Goal: Information Seeking & Learning: Learn about a topic

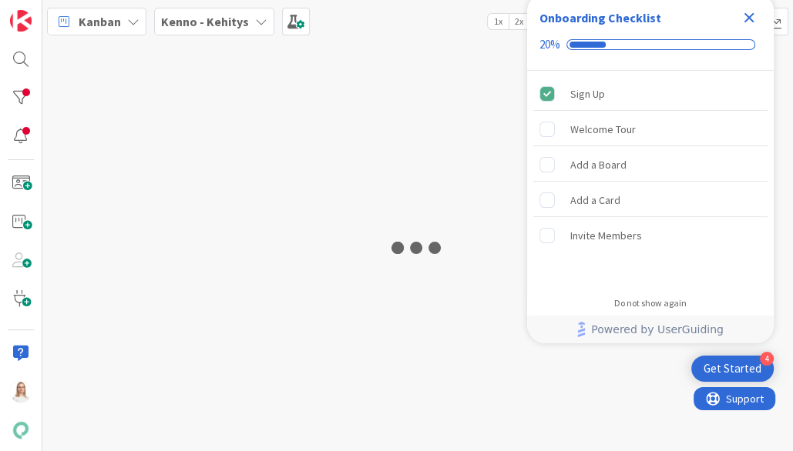
click at [750, 12] on icon "Close Checklist" at bounding box center [749, 17] width 18 height 18
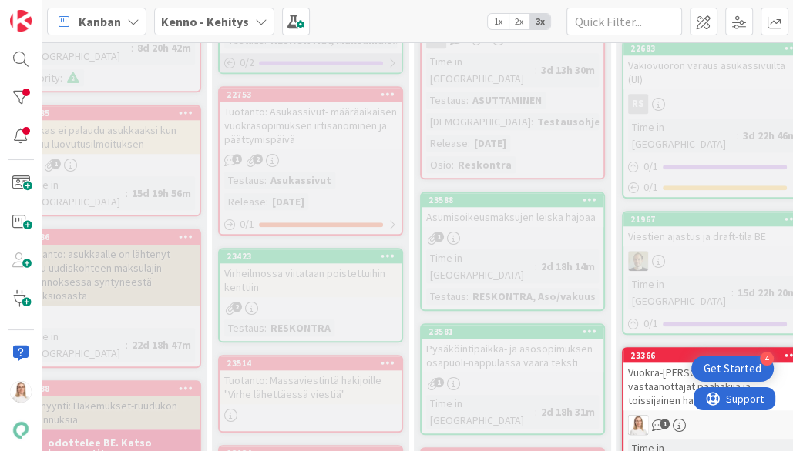
scroll to position [1032, 87]
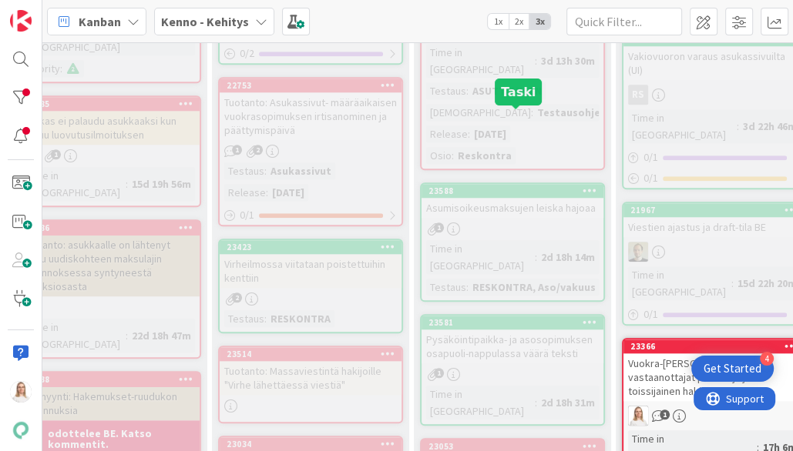
click at [529, 186] on div "23588" at bounding box center [515, 191] width 175 height 11
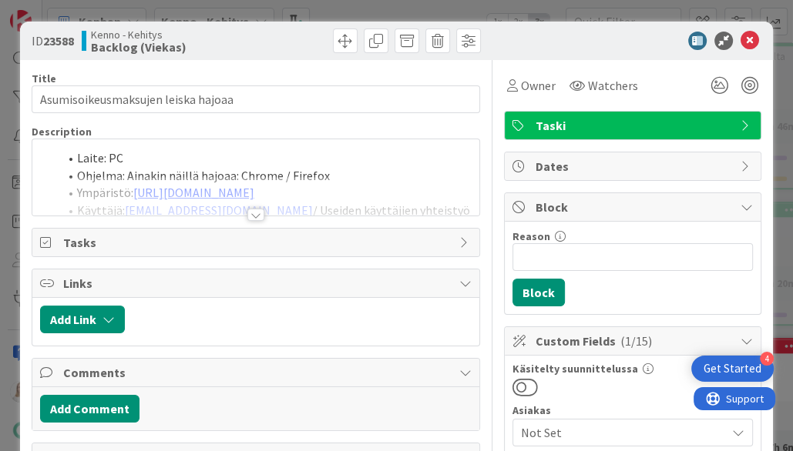
click at [253, 213] on div at bounding box center [255, 215] width 17 height 12
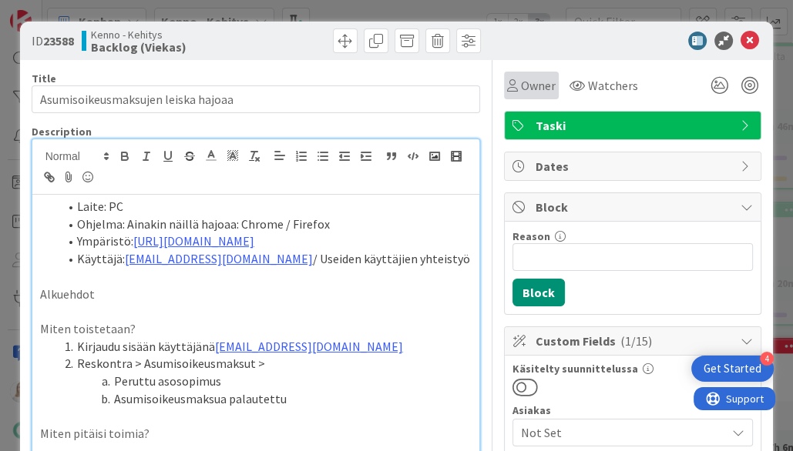
click at [542, 89] on span "Owner" at bounding box center [538, 85] width 35 height 18
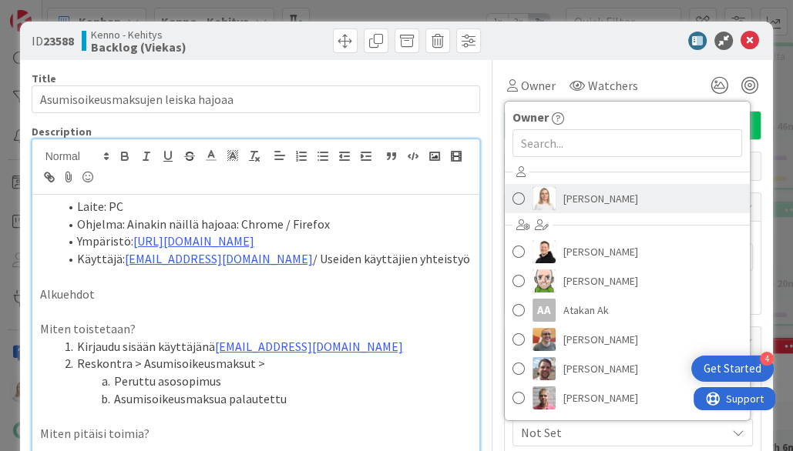
click at [585, 201] on span "[PERSON_NAME]" at bounding box center [600, 198] width 75 height 23
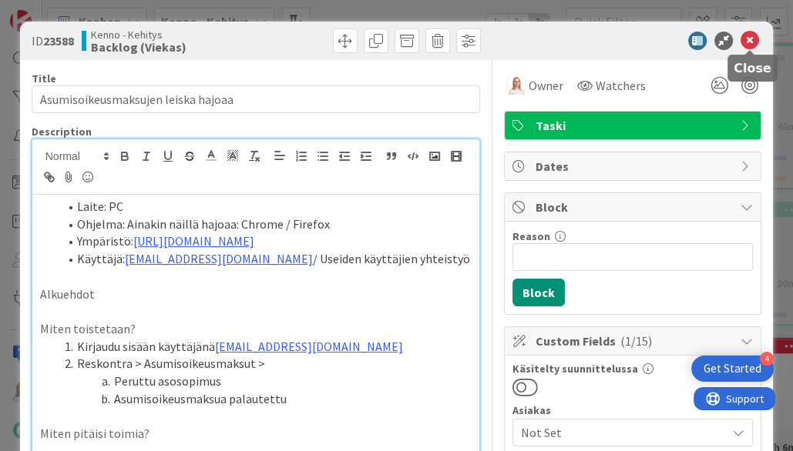
click at [748, 40] on icon at bounding box center [749, 41] width 18 height 18
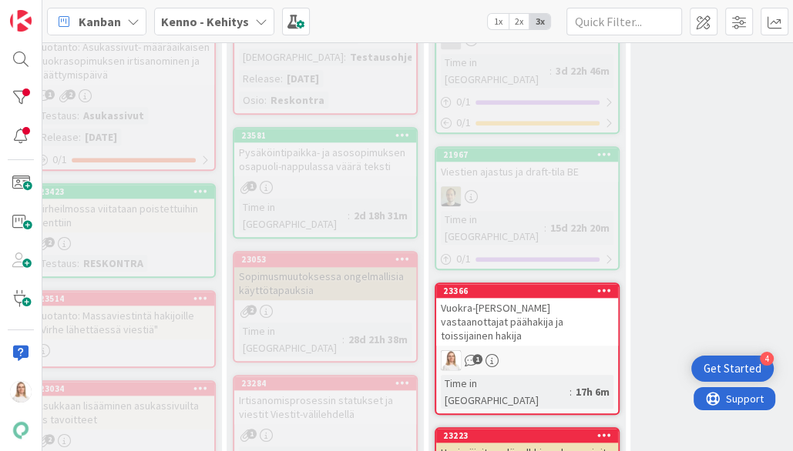
scroll to position [1094, 274]
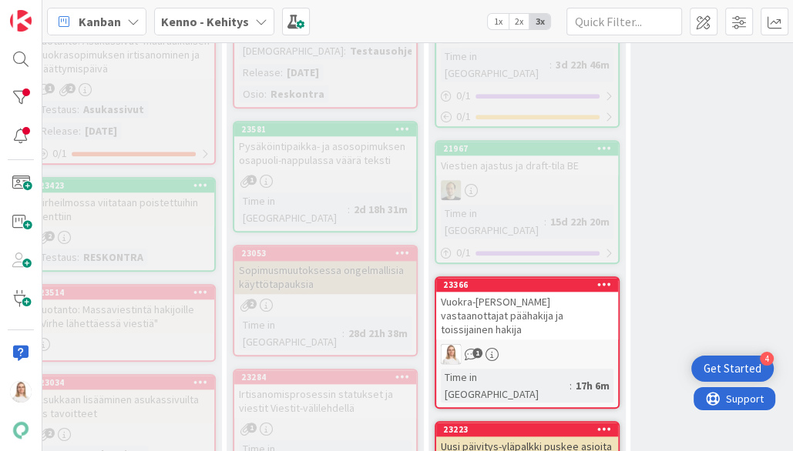
click at [512, 278] on div "23366" at bounding box center [527, 285] width 182 height 14
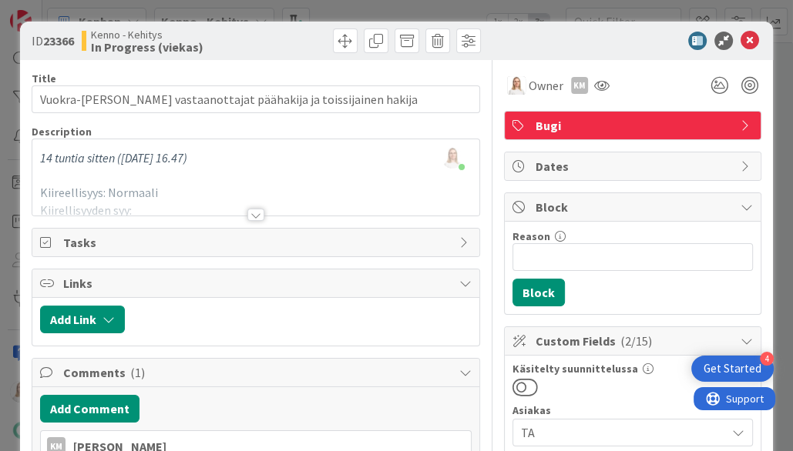
click at [258, 211] on div at bounding box center [255, 215] width 17 height 12
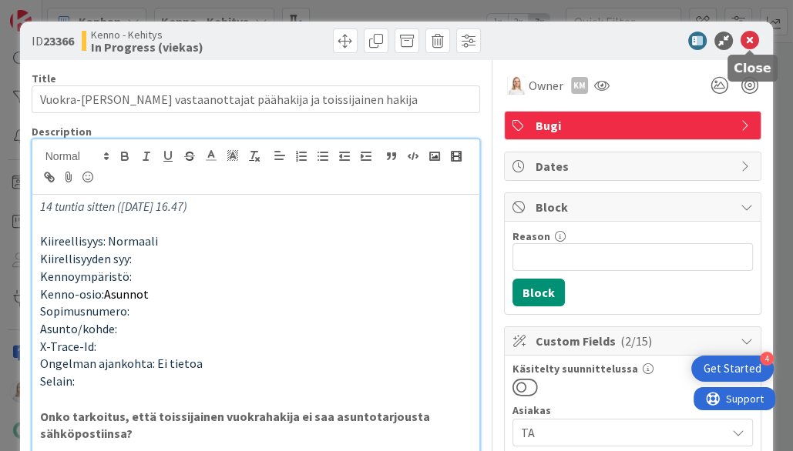
click at [749, 40] on icon at bounding box center [749, 41] width 18 height 18
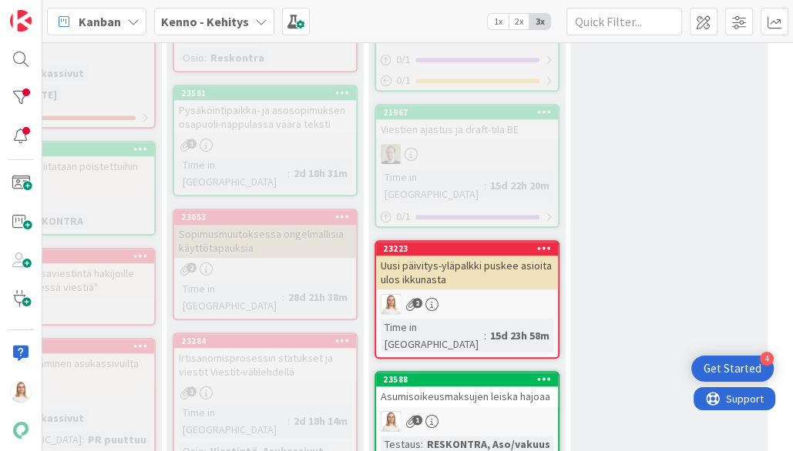
scroll to position [1133, 334]
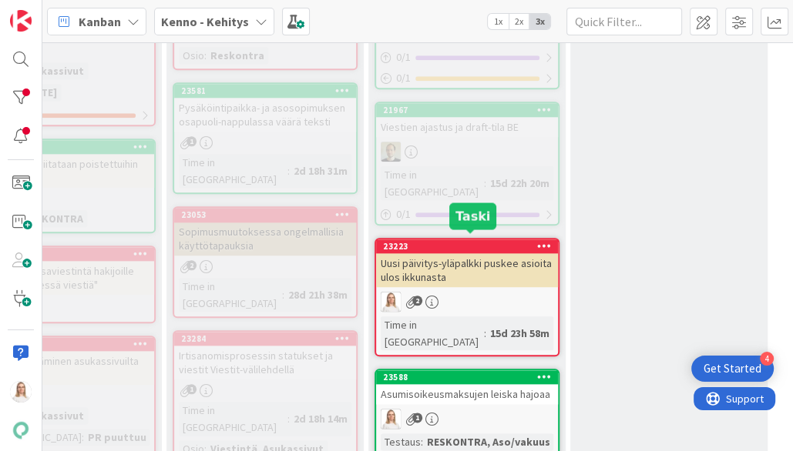
click at [465, 372] on div "23588" at bounding box center [470, 377] width 175 height 11
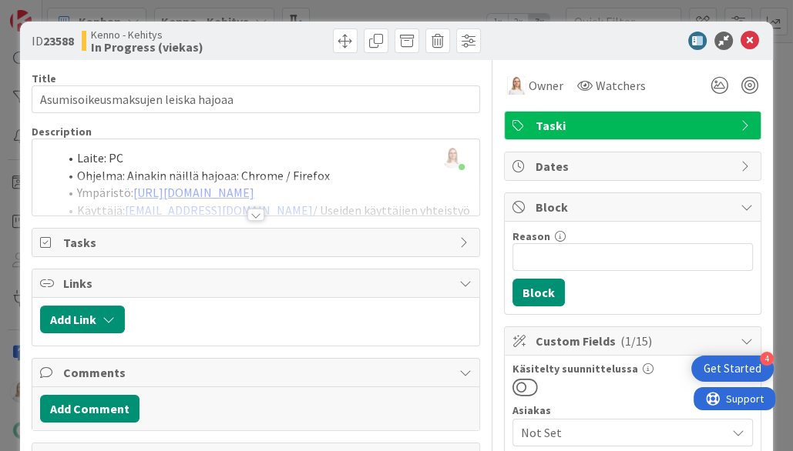
click at [254, 214] on div at bounding box center [255, 215] width 17 height 12
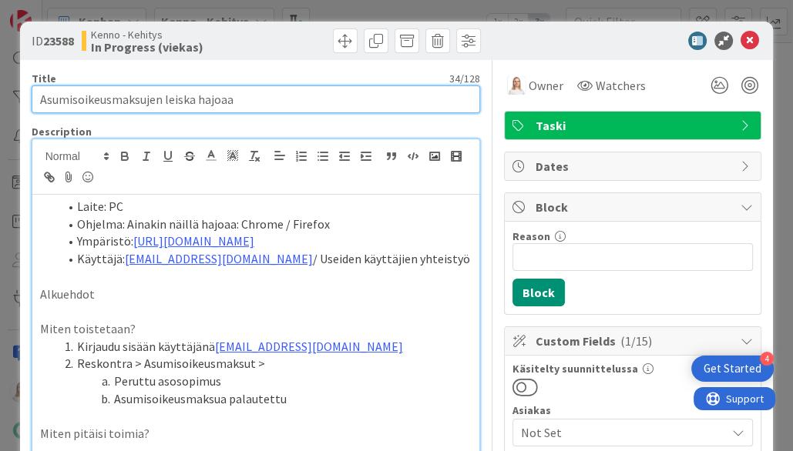
drag, startPoint x: 39, startPoint y: 102, endPoint x: 270, endPoint y: 102, distance: 231.9
click at [270, 102] on input "Asumisoikeusmaksujen leiska hajoaa" at bounding box center [256, 100] width 449 height 28
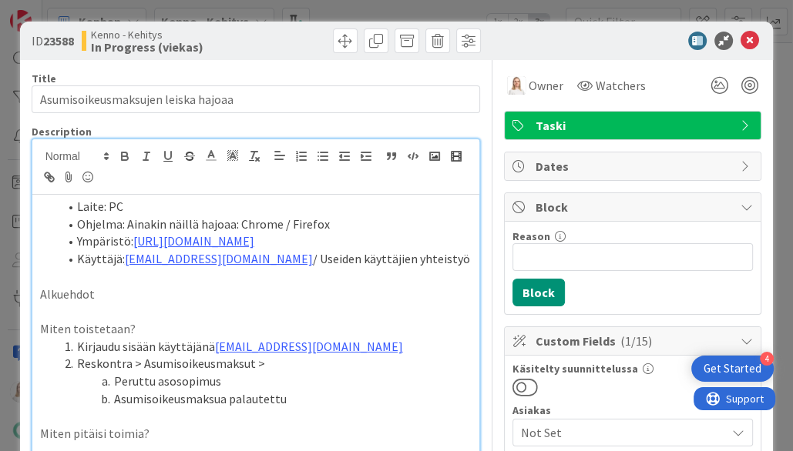
click at [55, 203] on ol "Laite: PC Ohjelma: Ainakin näillä hajoaa: Chrome / Firefox Ympäristö: https://d…" at bounding box center [256, 233] width 432 height 70
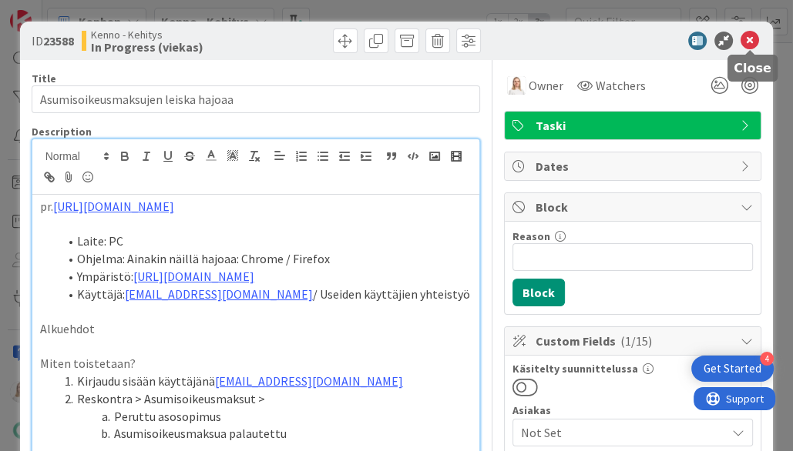
click at [750, 41] on icon at bounding box center [749, 41] width 18 height 18
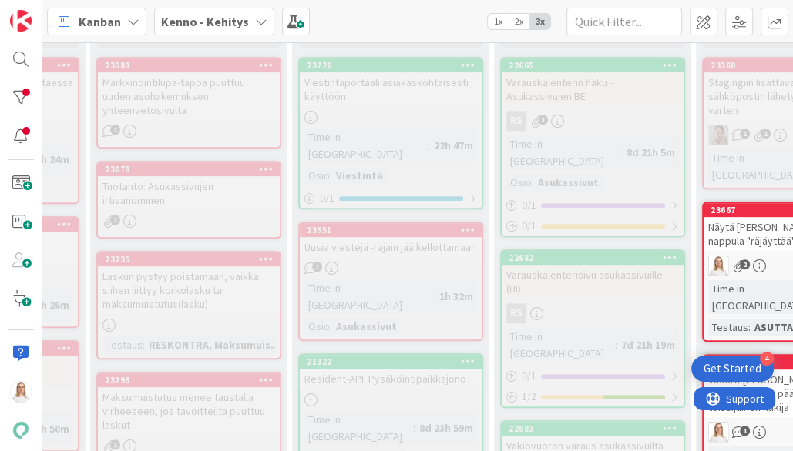
scroll to position [505, 209]
click at [382, 224] on div "23551" at bounding box center [394, 229] width 175 height 11
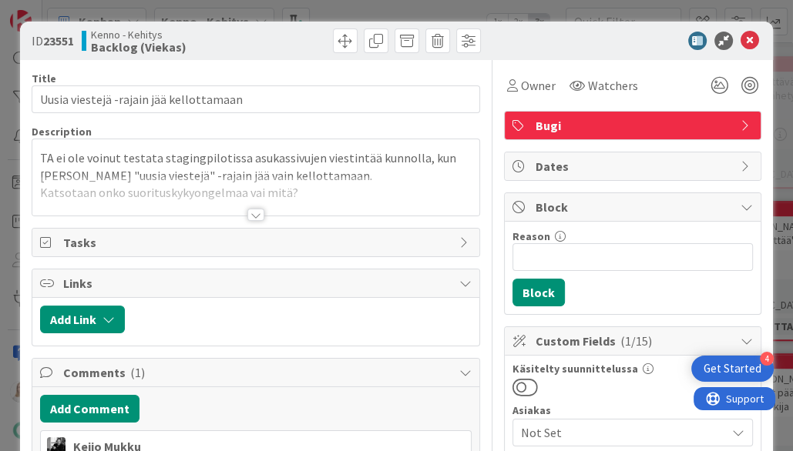
click at [259, 216] on div at bounding box center [255, 215] width 17 height 12
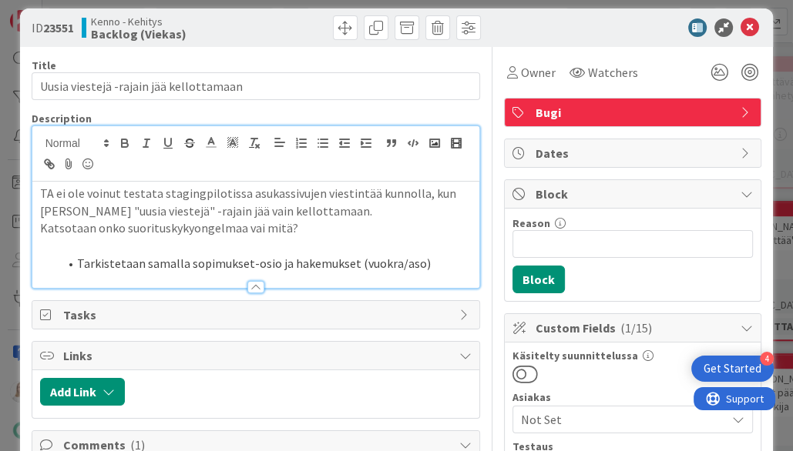
scroll to position [12, 0]
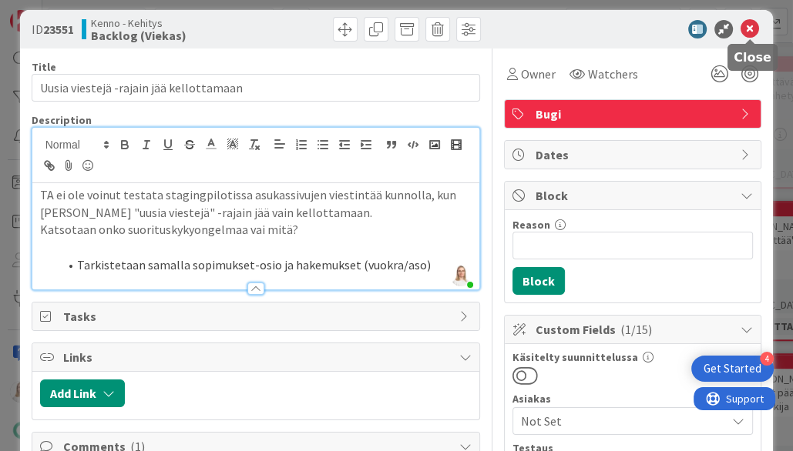
click at [753, 22] on icon at bounding box center [749, 29] width 18 height 18
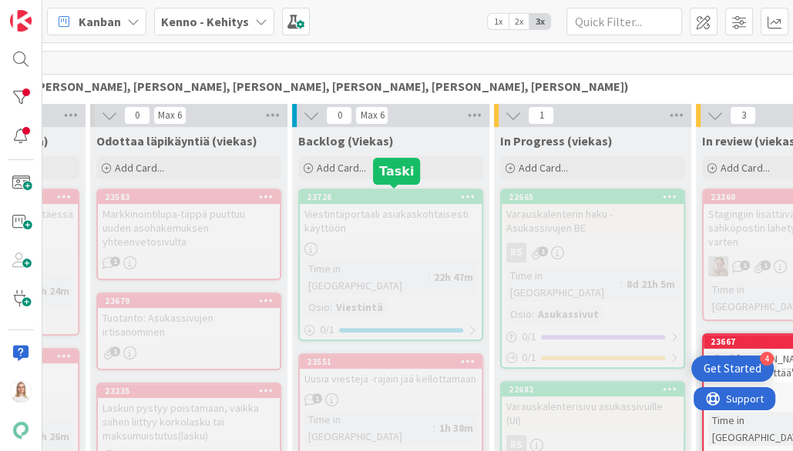
click at [397, 200] on div "23726" at bounding box center [394, 197] width 175 height 11
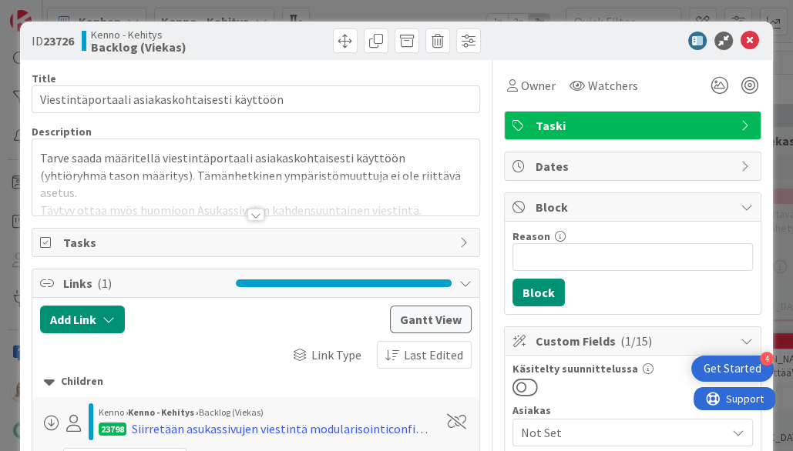
click at [255, 213] on div at bounding box center [255, 215] width 17 height 12
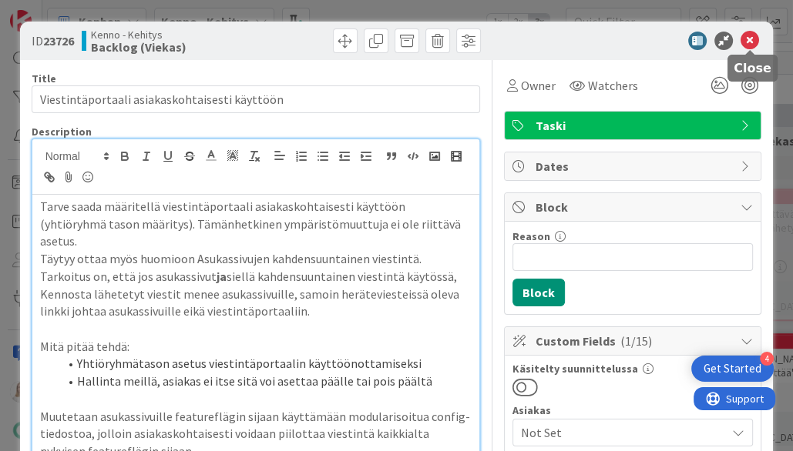
click at [747, 42] on icon at bounding box center [749, 41] width 18 height 18
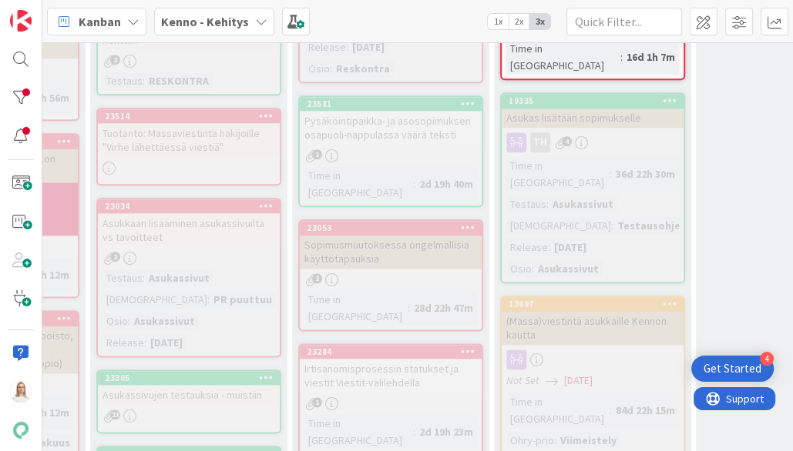
scroll to position [1291, 209]
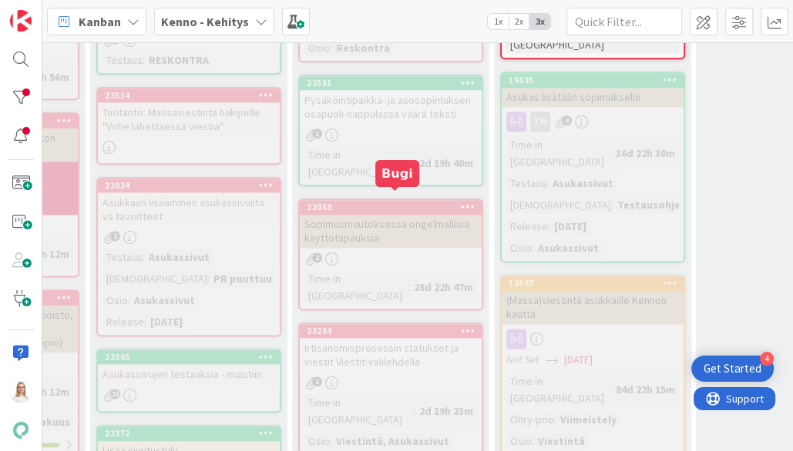
click at [391, 326] on div "23284" at bounding box center [394, 331] width 175 height 11
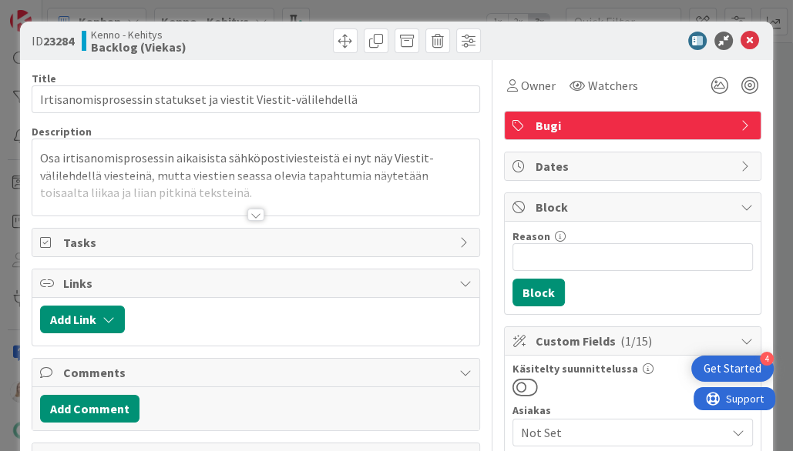
click at [255, 216] on div at bounding box center [255, 215] width 17 height 12
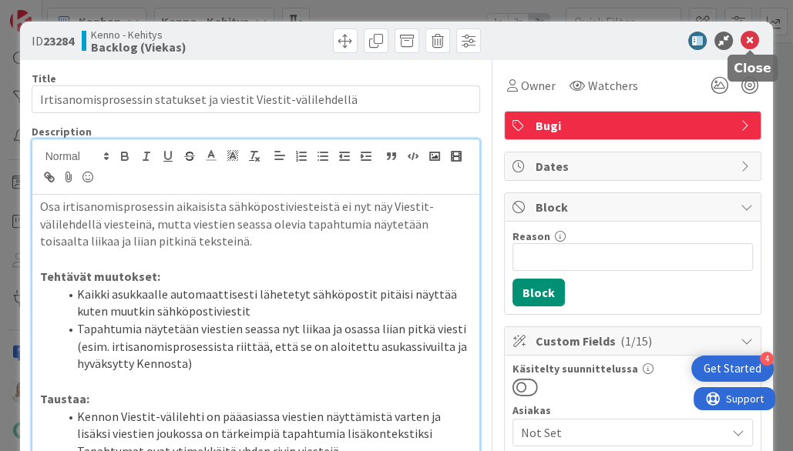
click at [754, 39] on icon at bounding box center [749, 41] width 18 height 18
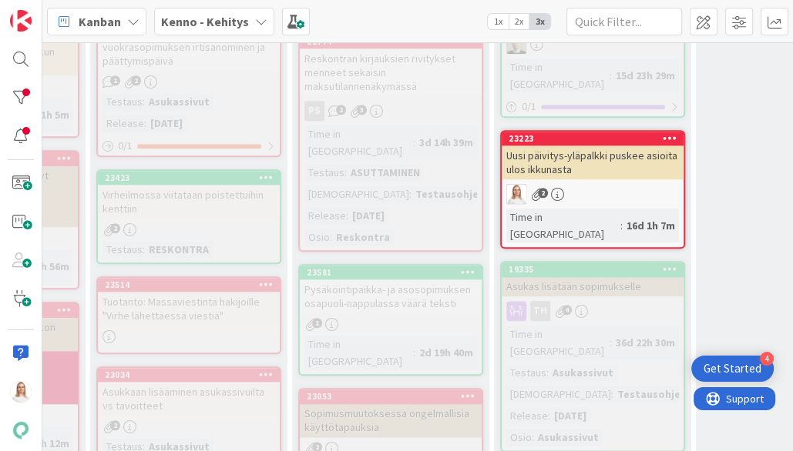
scroll to position [1075, 209]
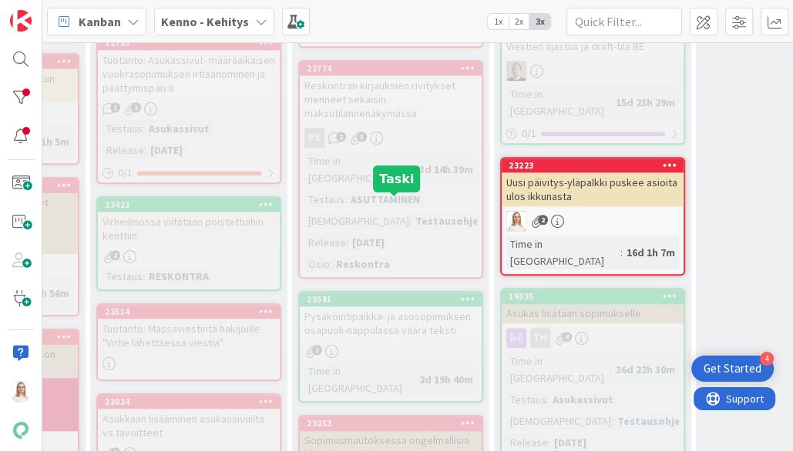
click at [395, 294] on div "23581" at bounding box center [394, 299] width 175 height 11
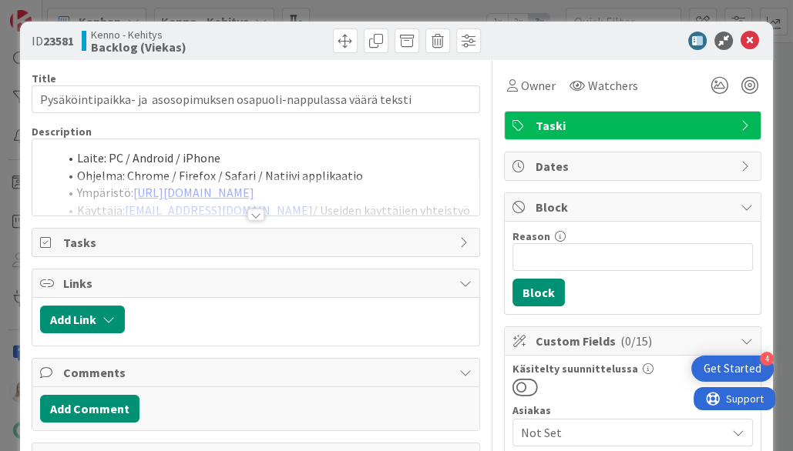
click at [256, 216] on div at bounding box center [255, 215] width 17 height 12
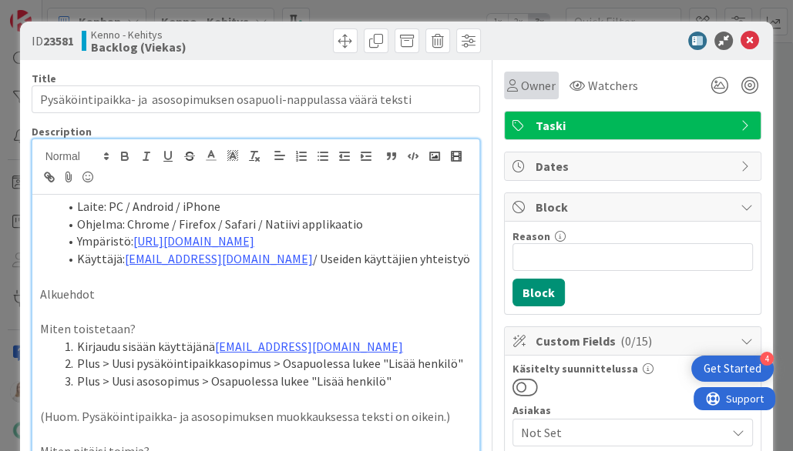
click at [536, 81] on span "Owner" at bounding box center [538, 85] width 35 height 18
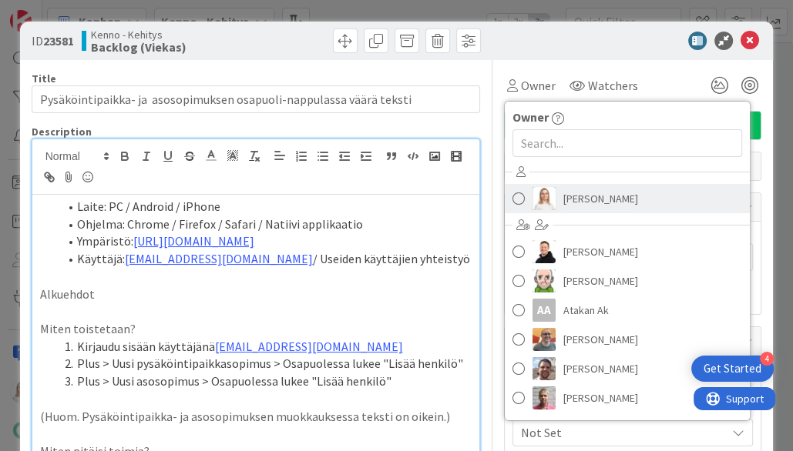
click at [589, 196] on span "[PERSON_NAME]" at bounding box center [600, 198] width 75 height 23
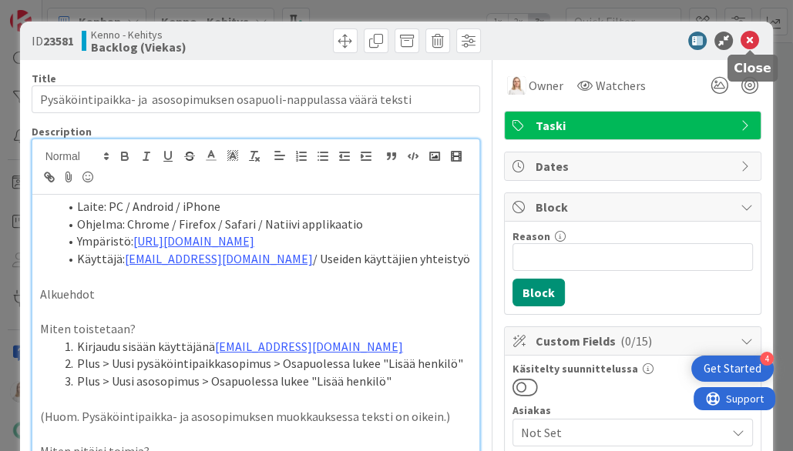
click at [747, 40] on icon at bounding box center [749, 41] width 18 height 18
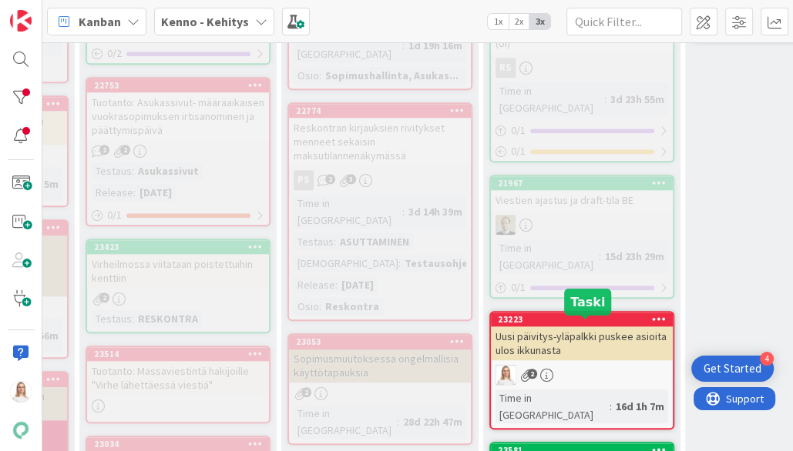
click at [579, 445] on div "23581" at bounding box center [585, 450] width 175 height 11
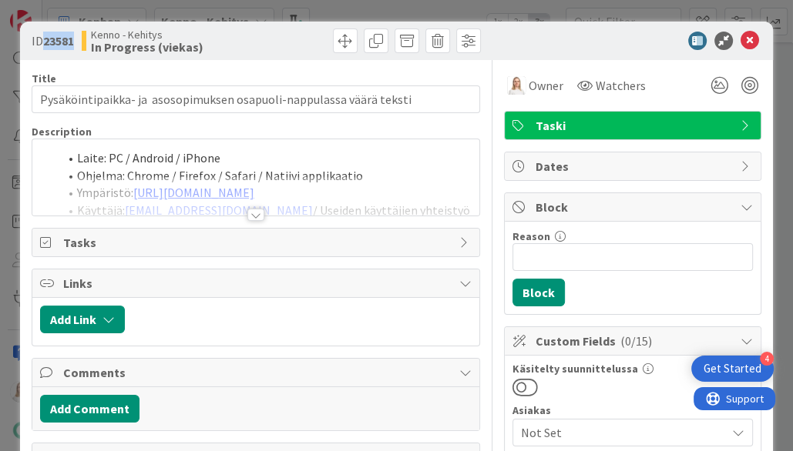
drag, startPoint x: 42, startPoint y: 40, endPoint x: 77, endPoint y: 40, distance: 35.4
click at [77, 40] on div "ID 23581 Kenno - Kehitys In Progress (viekas)" at bounding box center [142, 41] width 221 height 25
copy span "23581"
click at [257, 211] on div at bounding box center [255, 215] width 17 height 12
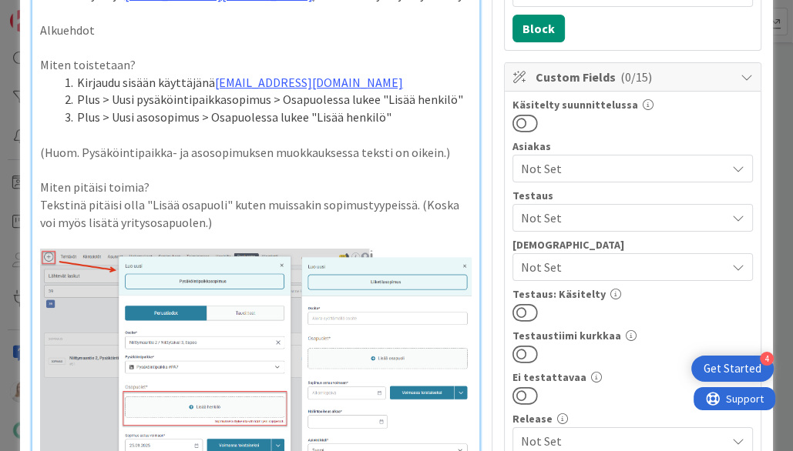
scroll to position [266, 0]
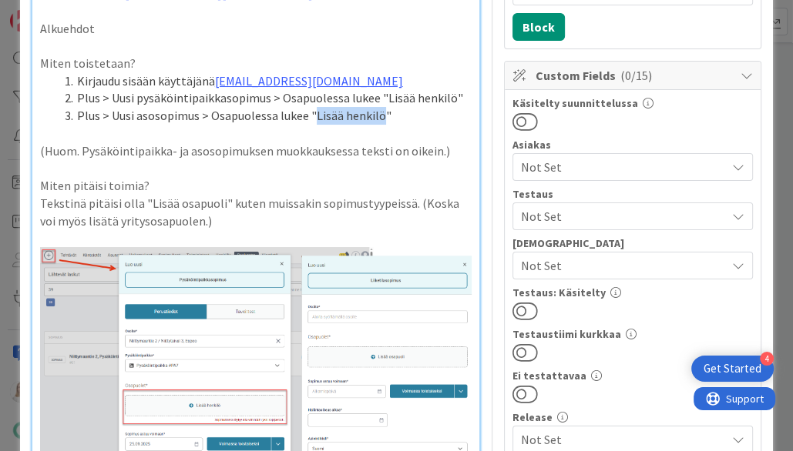
drag, startPoint x: 313, startPoint y: 112, endPoint x: 376, endPoint y: 112, distance: 63.2
click at [376, 112] on li "Plus > Uusi asosopimus > Osapuolessa lukee "Lisää henkilö"" at bounding box center [266, 116] width 414 height 18
copy li "Lisää henkilö"
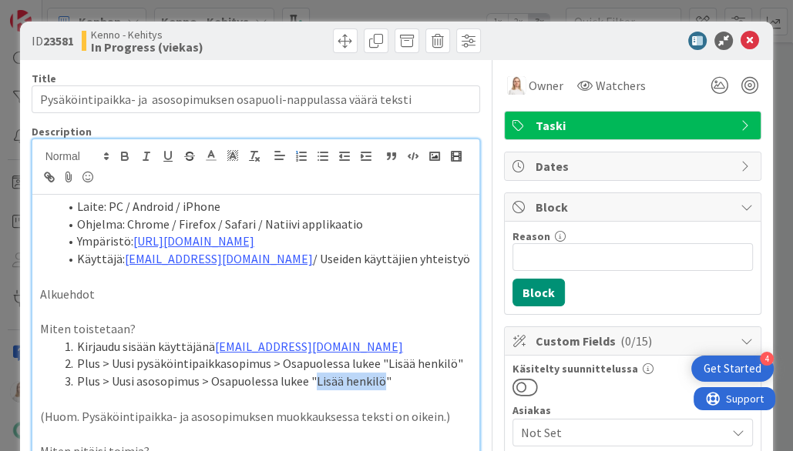
scroll to position [0, 0]
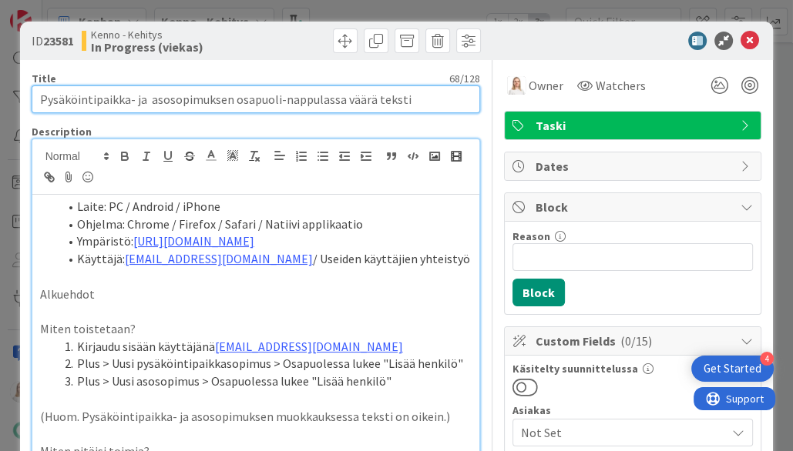
drag, startPoint x: 44, startPoint y: 102, endPoint x: 435, endPoint y: 102, distance: 390.6
click at [435, 102] on input "Pysäköintipaikka- ja asosopimuksen osapuoli-nappulassa väärä teksti" at bounding box center [256, 100] width 449 height 28
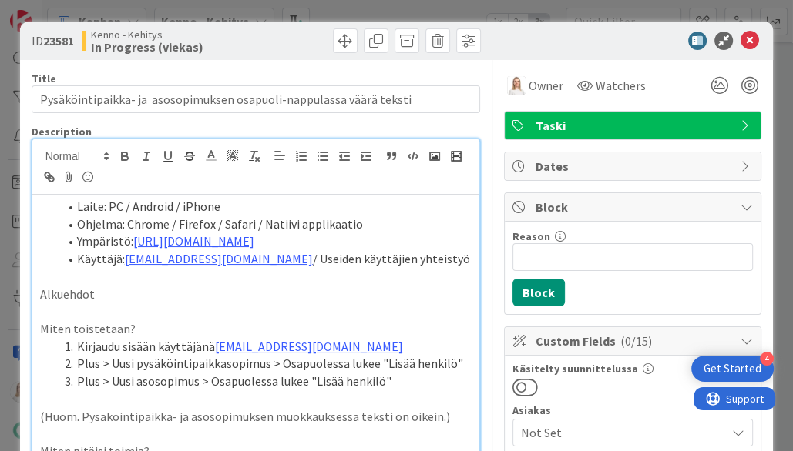
click at [52, 204] on ol "Laite: PC / Android / iPhone Ohjelma: Chrome / Firefox / Safari / Natiivi appli…" at bounding box center [256, 233] width 432 height 70
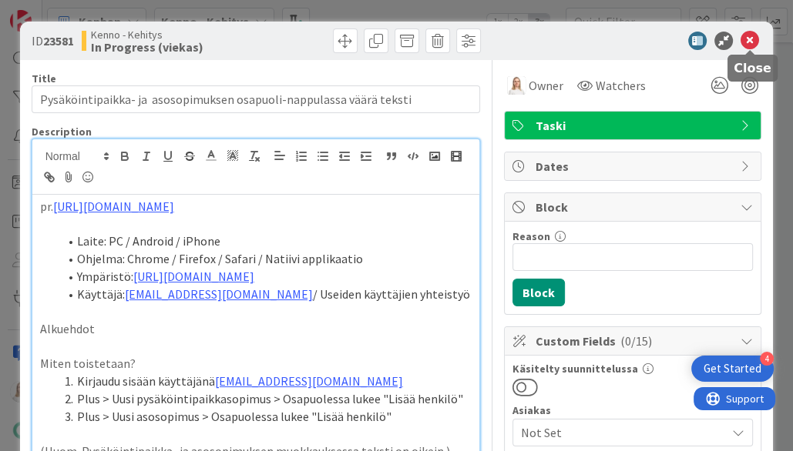
click at [748, 43] on icon at bounding box center [749, 41] width 18 height 18
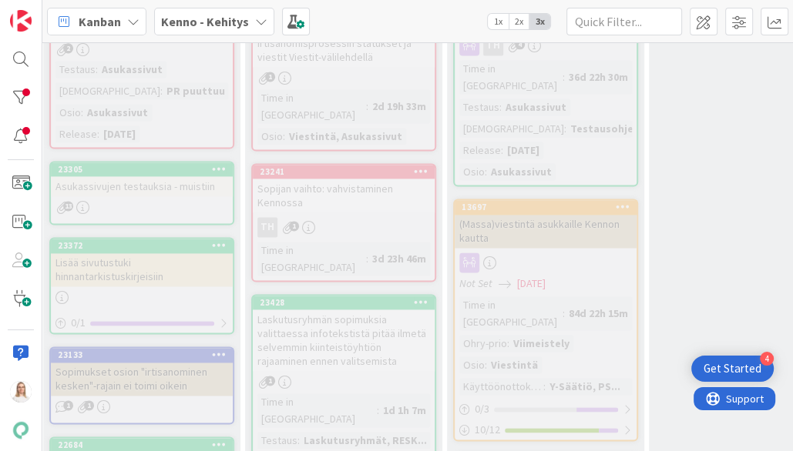
scroll to position [1495, 256]
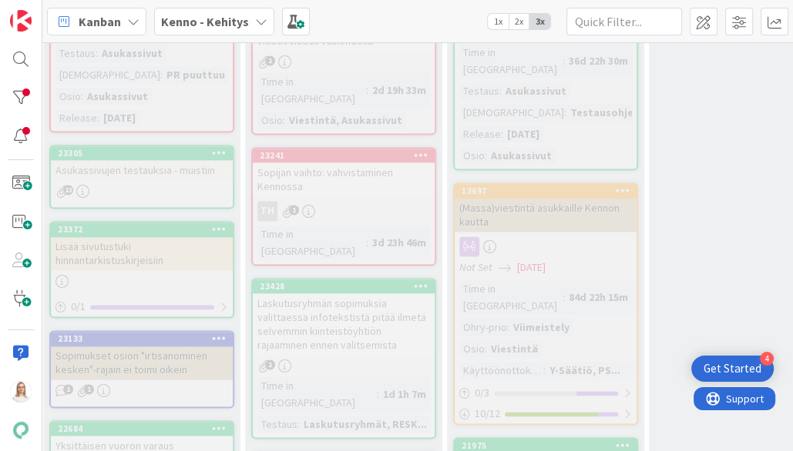
click at [333, 280] on div "23428" at bounding box center [344, 287] width 182 height 14
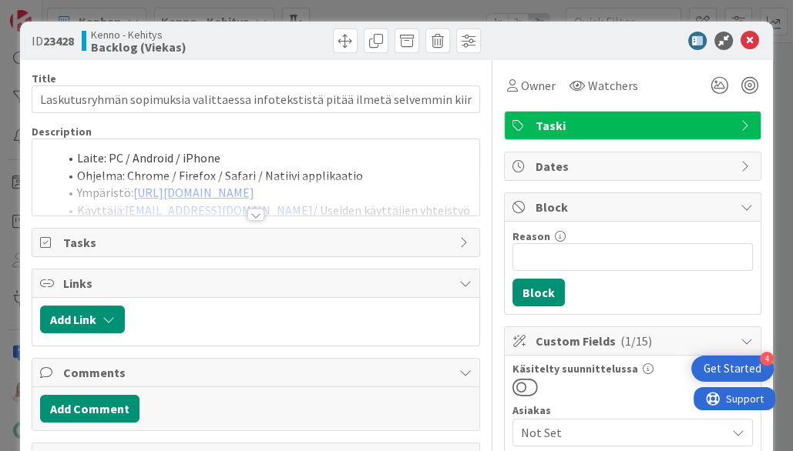
click at [253, 216] on div at bounding box center [255, 215] width 17 height 12
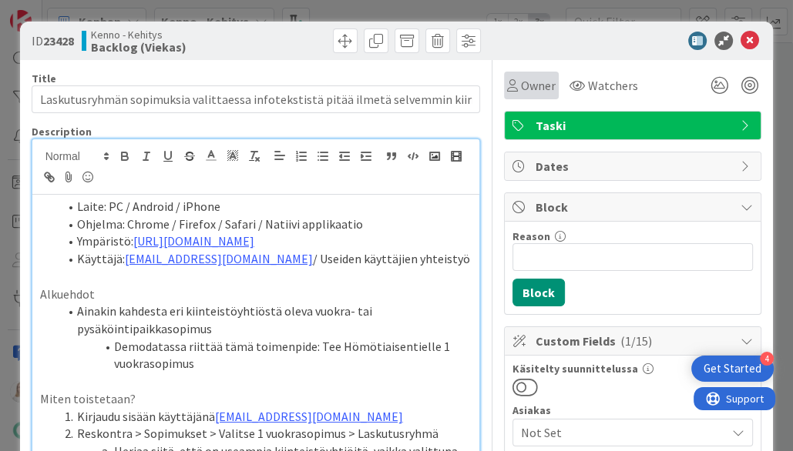
click at [539, 81] on span "Owner" at bounding box center [538, 85] width 35 height 18
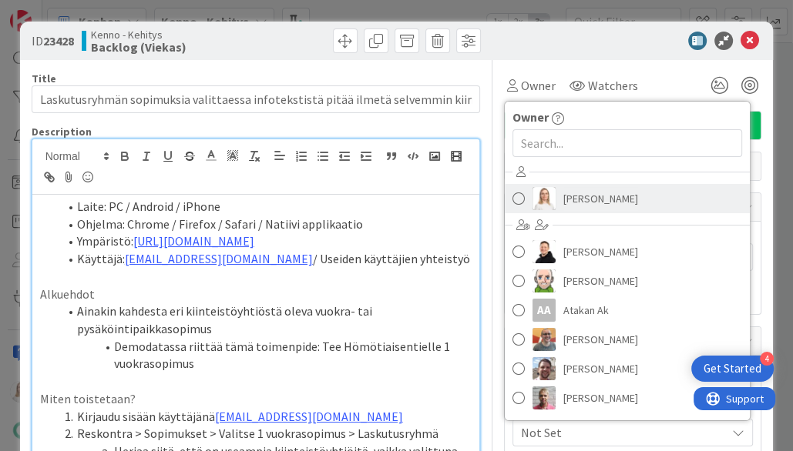
click at [576, 200] on span "[PERSON_NAME]" at bounding box center [600, 198] width 75 height 23
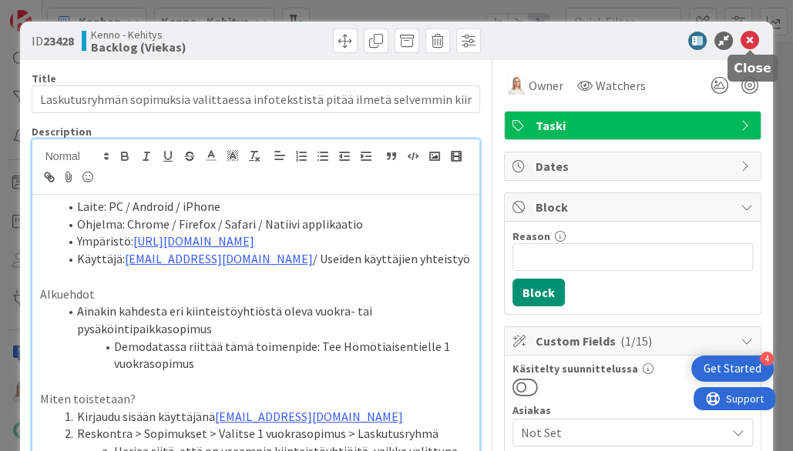
click at [750, 39] on icon at bounding box center [749, 41] width 18 height 18
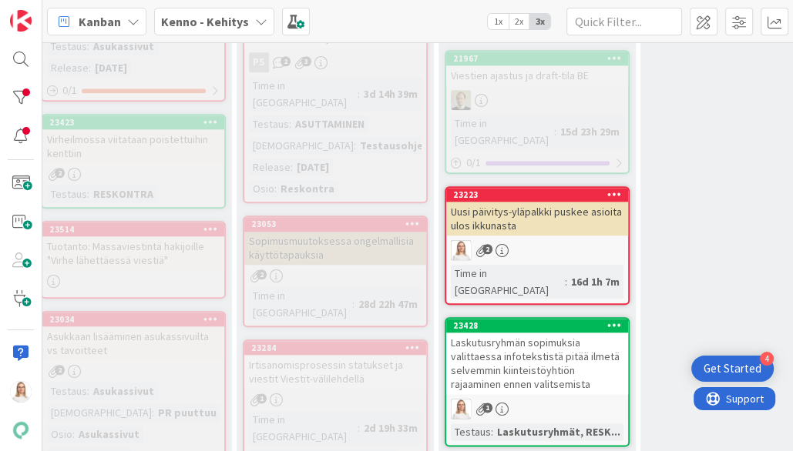
scroll to position [1145, 264]
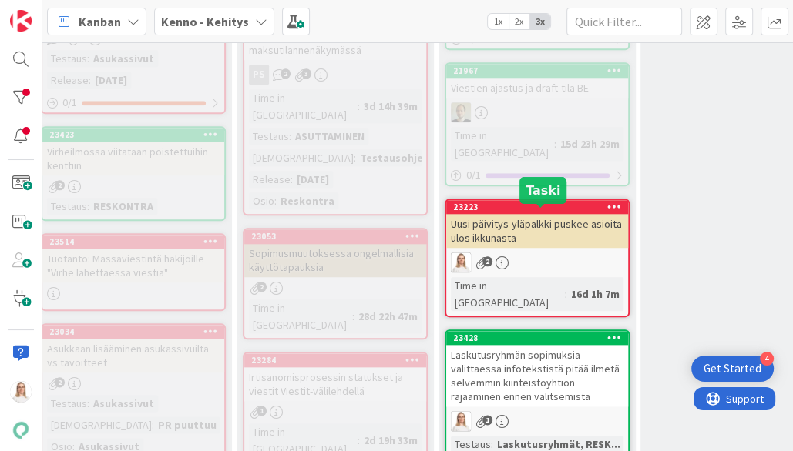
click at [525, 333] on div "23428" at bounding box center [540, 338] width 175 height 11
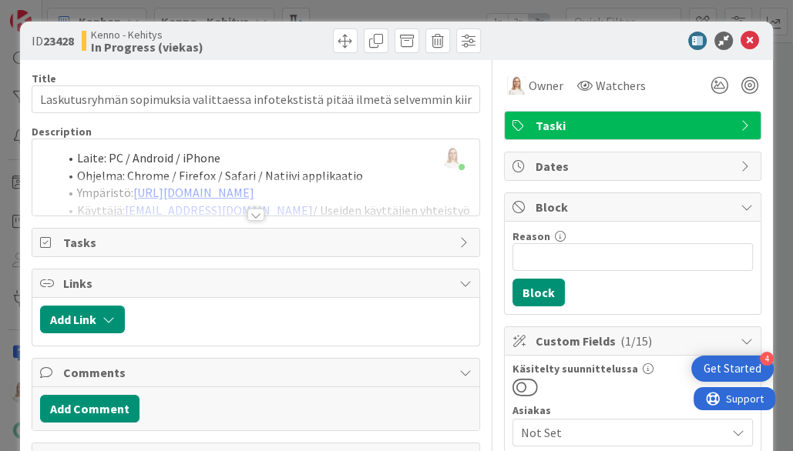
click at [253, 214] on div at bounding box center [255, 215] width 17 height 12
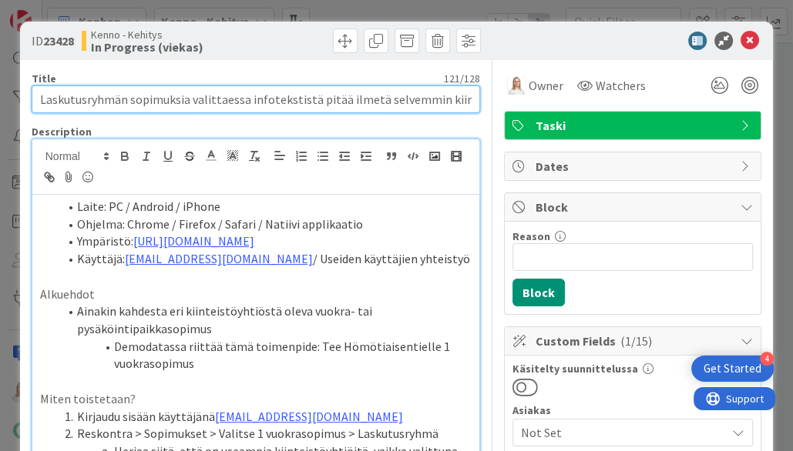
click at [418, 96] on input "Laskutusryhmän sopimuksia valittaessa infotekstistä pitää ilmetä selvemmin kiin…" at bounding box center [256, 100] width 449 height 28
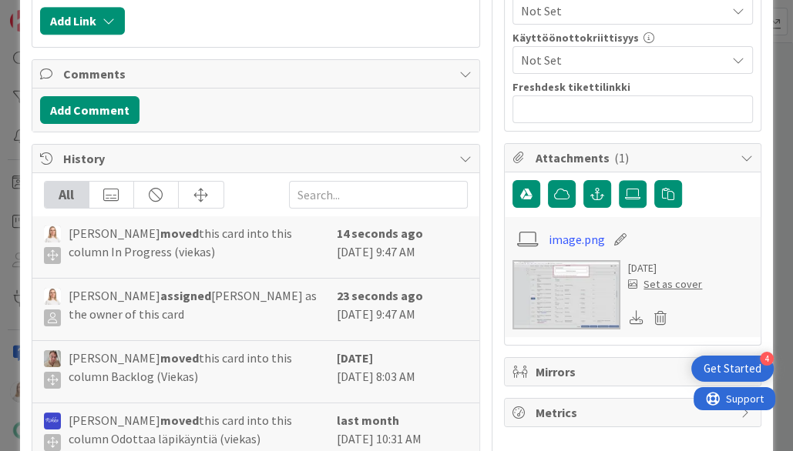
scroll to position [927, 0]
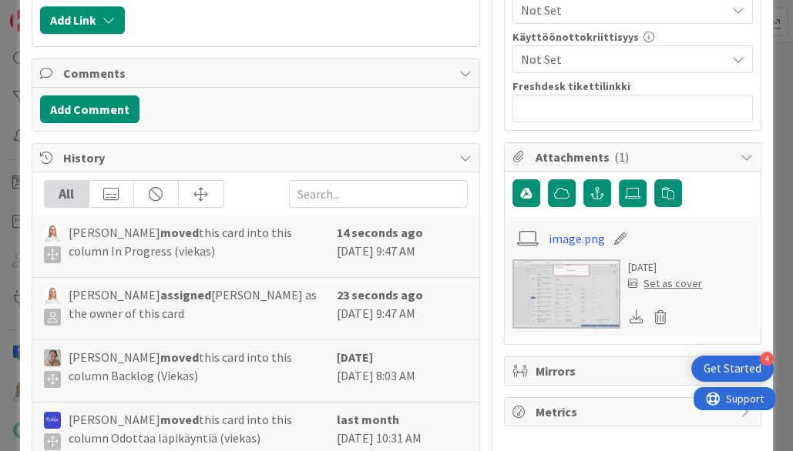
click at [582, 276] on img at bounding box center [566, 294] width 108 height 69
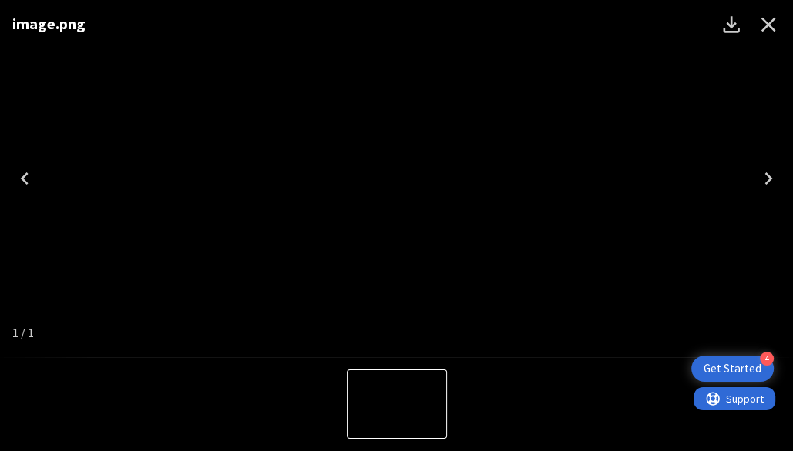
click at [774, 21] on icon "Close" at bounding box center [768, 24] width 25 height 25
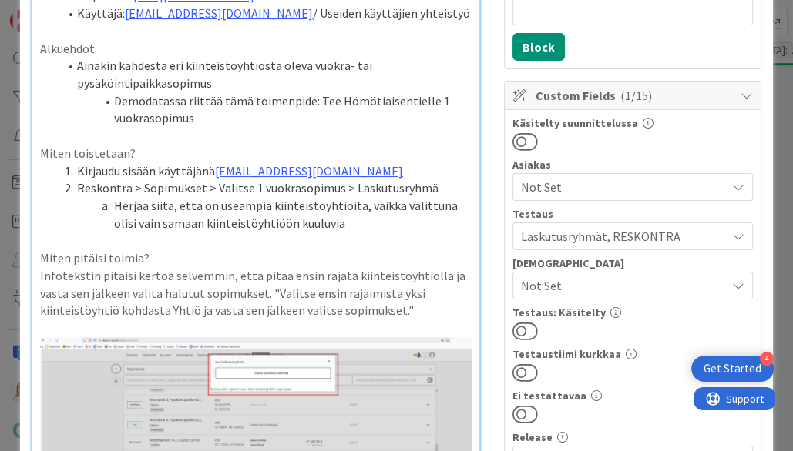
scroll to position [236, 0]
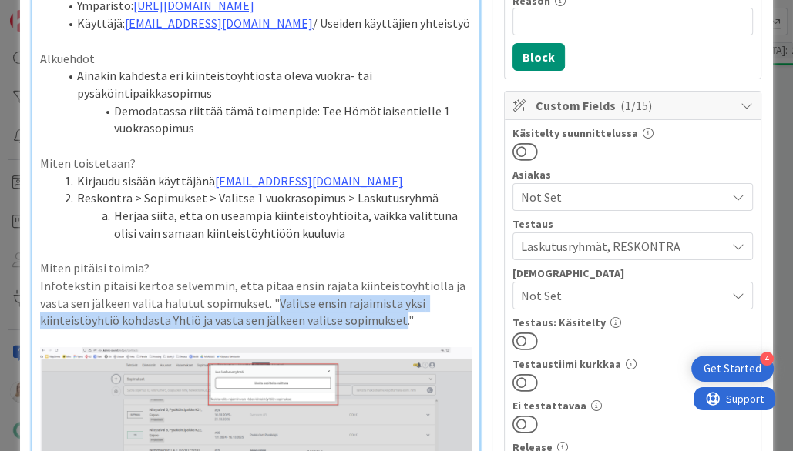
drag, startPoint x: 243, startPoint y: 299, endPoint x: 317, endPoint y: 311, distance: 74.2
click at [317, 311] on p "Infotekstin pitäisi kertoa selvemmin, että pitää ensin rajata kiinteistöyhtiöll…" at bounding box center [256, 303] width 432 height 52
copy p "Valitse ensin rajaimista yksi kiinteistöyhtiö kohdasta Yhtiö ja vasta sen jälke…"
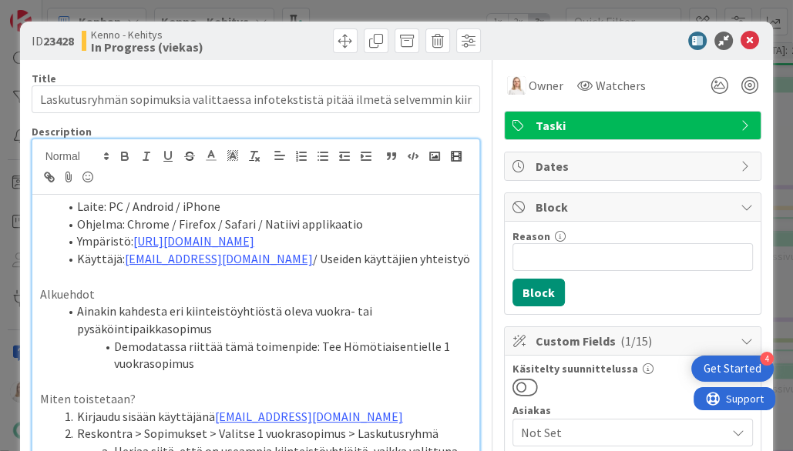
scroll to position [0, 0]
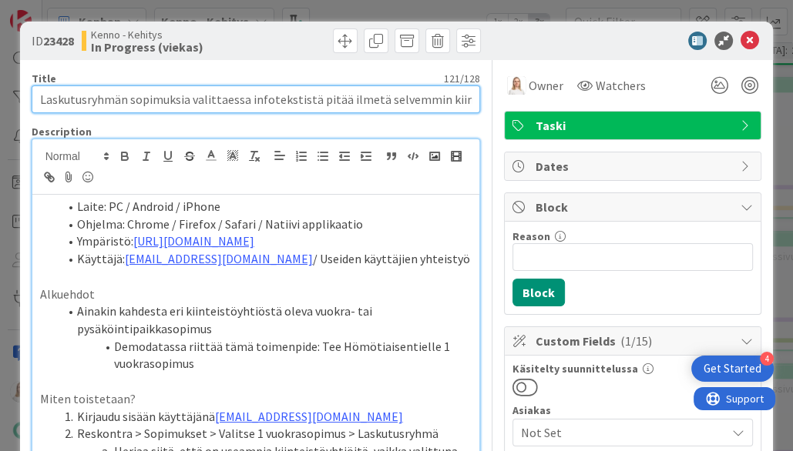
drag, startPoint x: 39, startPoint y: 96, endPoint x: 501, endPoint y: 101, distance: 461.5
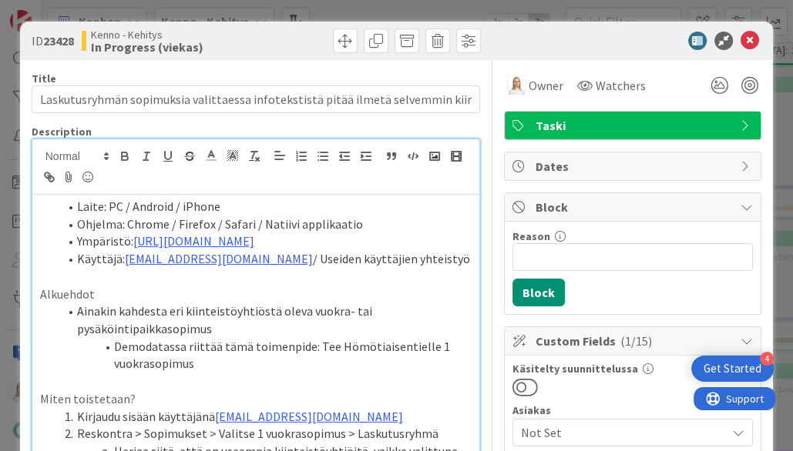
click at [77, 206] on span at bounding box center [77, 207] width 0 height 18
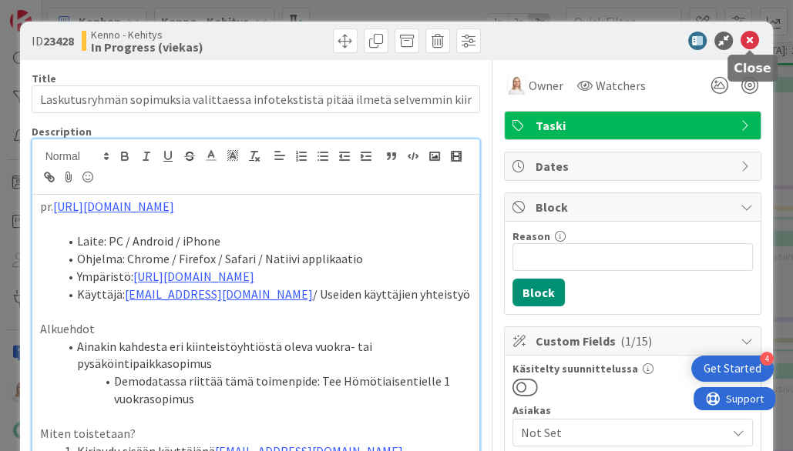
click at [747, 44] on icon at bounding box center [749, 41] width 18 height 18
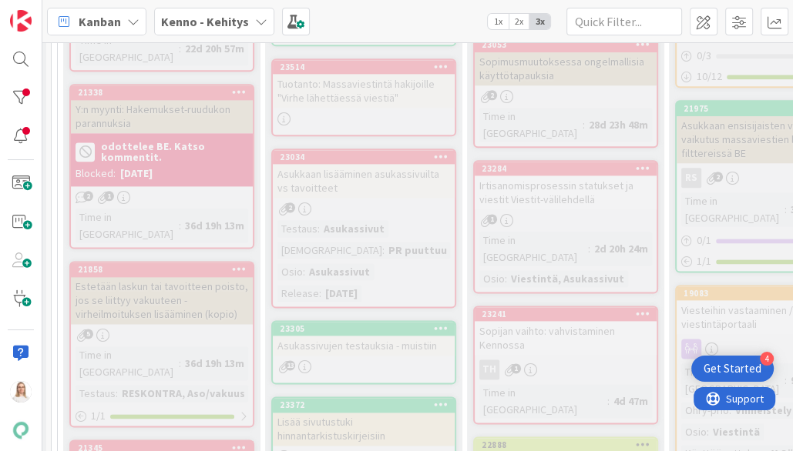
scroll to position [1319, 34]
click at [552, 164] on div "23284" at bounding box center [569, 169] width 175 height 11
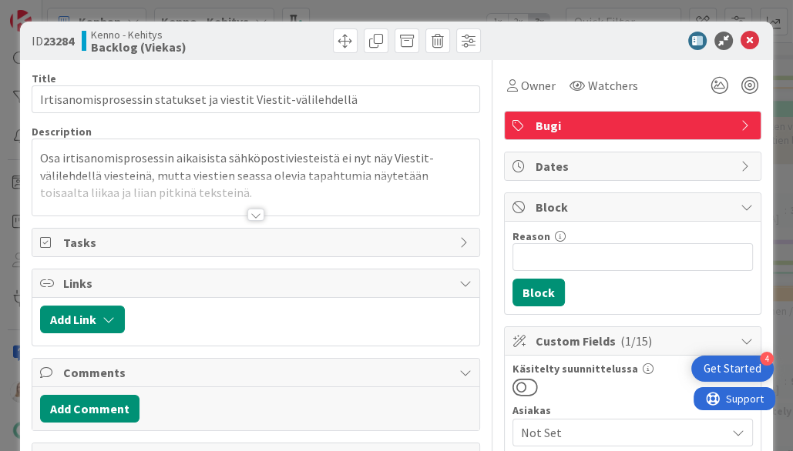
click at [253, 213] on div at bounding box center [255, 215] width 17 height 12
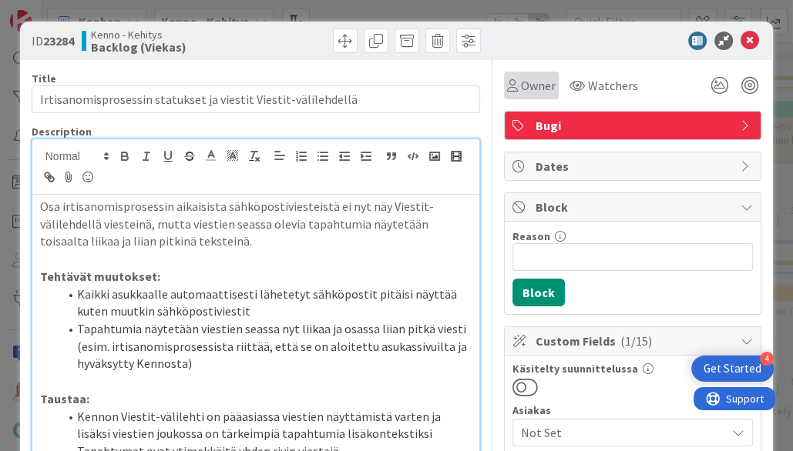
click at [545, 83] on span "Owner" at bounding box center [538, 85] width 35 height 18
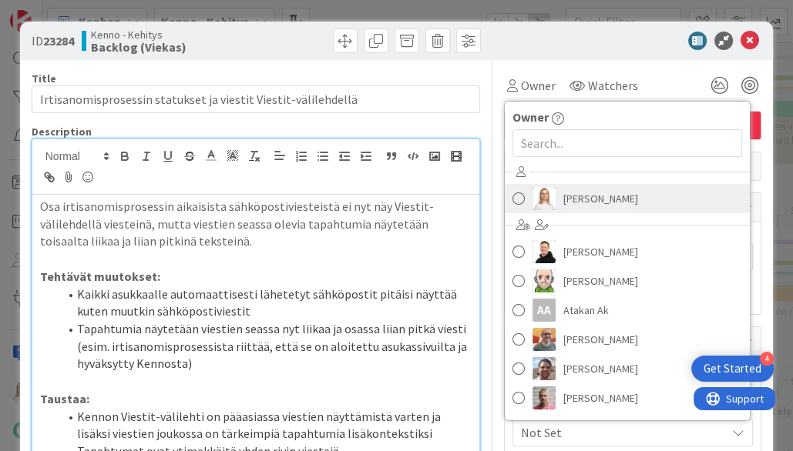
click at [580, 193] on span "[PERSON_NAME]" at bounding box center [600, 198] width 75 height 23
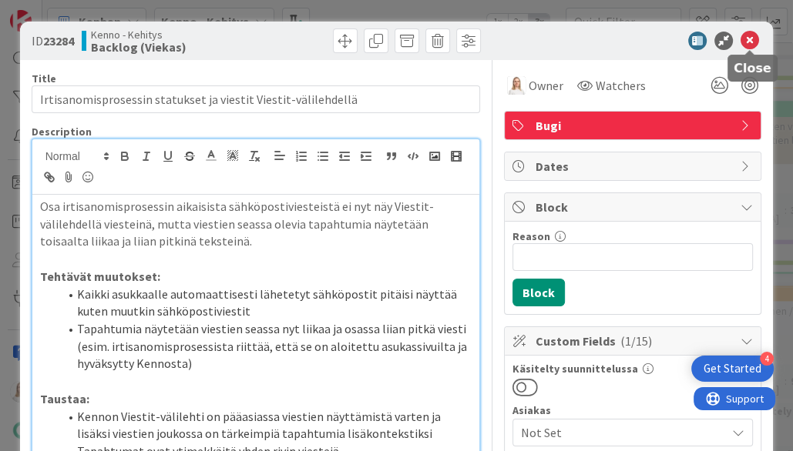
click at [750, 40] on icon at bounding box center [749, 41] width 18 height 18
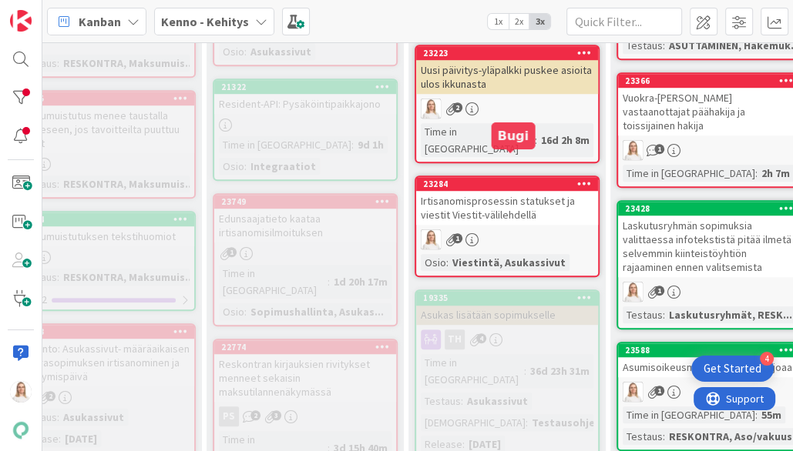
scroll to position [772, 294]
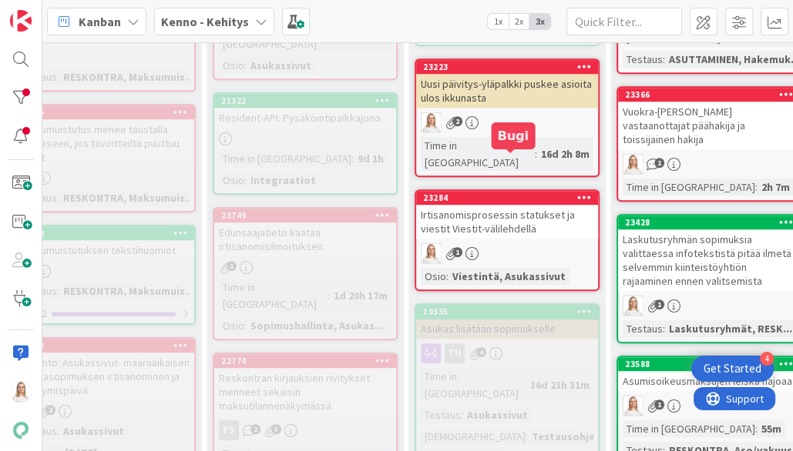
click at [509, 193] on div "23284" at bounding box center [510, 198] width 175 height 11
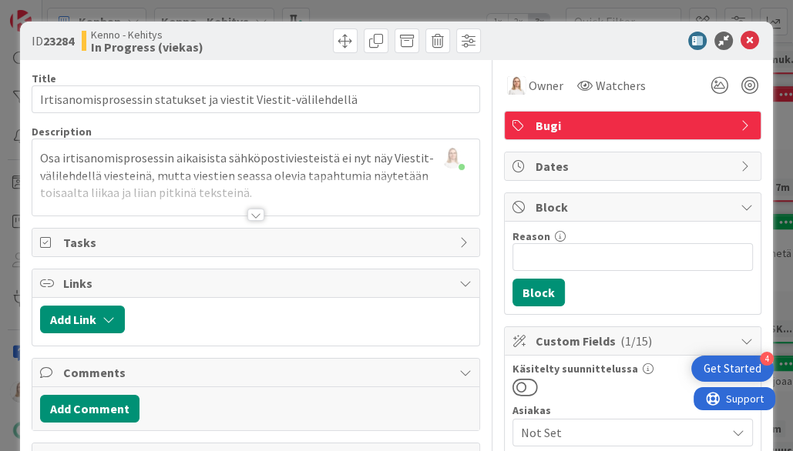
click at [253, 216] on div at bounding box center [255, 215] width 17 height 12
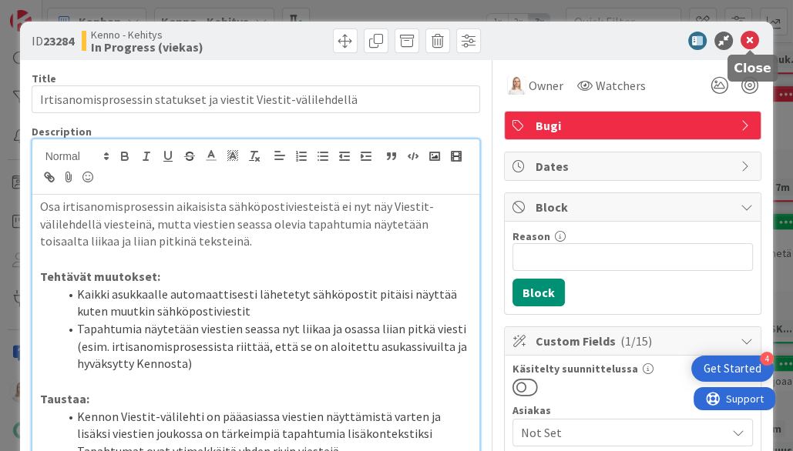
click at [749, 41] on icon at bounding box center [749, 41] width 18 height 18
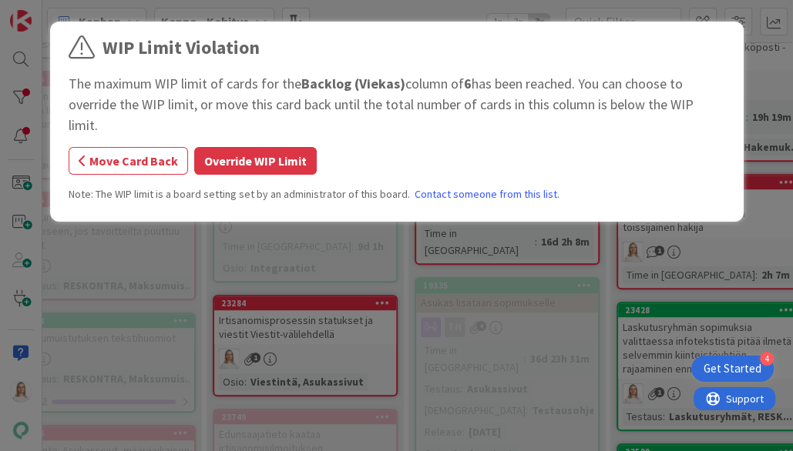
scroll to position [682, 294]
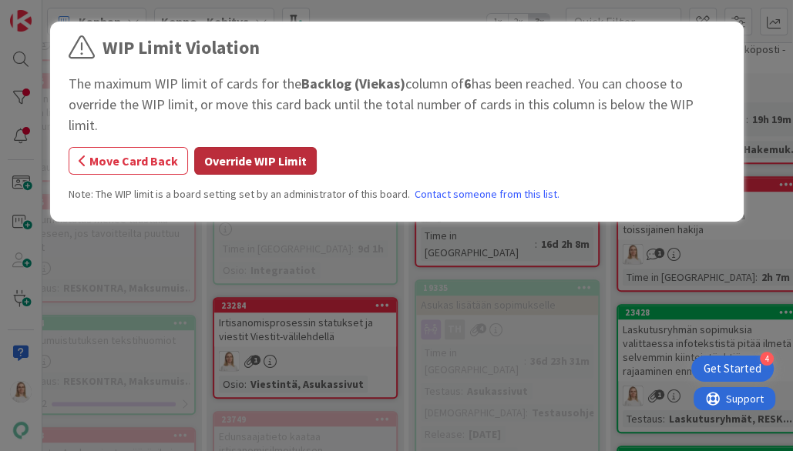
click at [263, 147] on button "Override WIP Limit" at bounding box center [255, 161] width 123 height 28
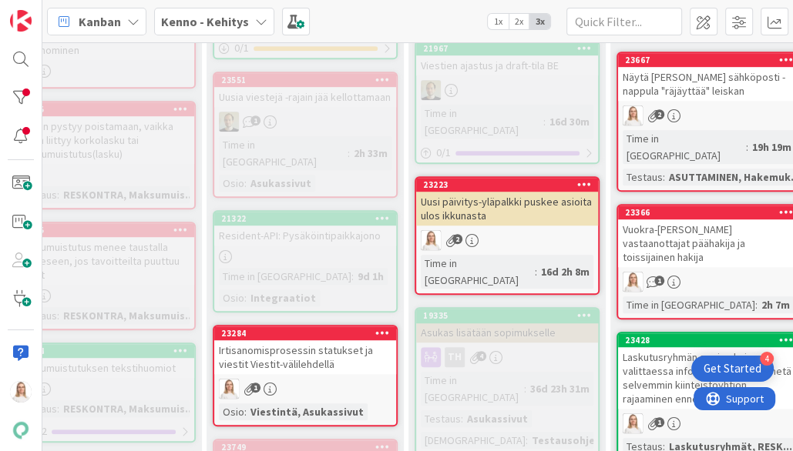
scroll to position [632, 294]
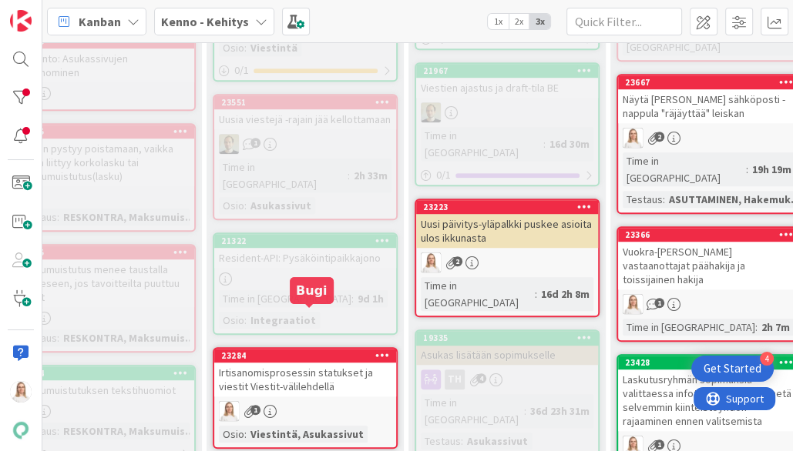
click at [316, 351] on div "23284" at bounding box center [308, 356] width 175 height 11
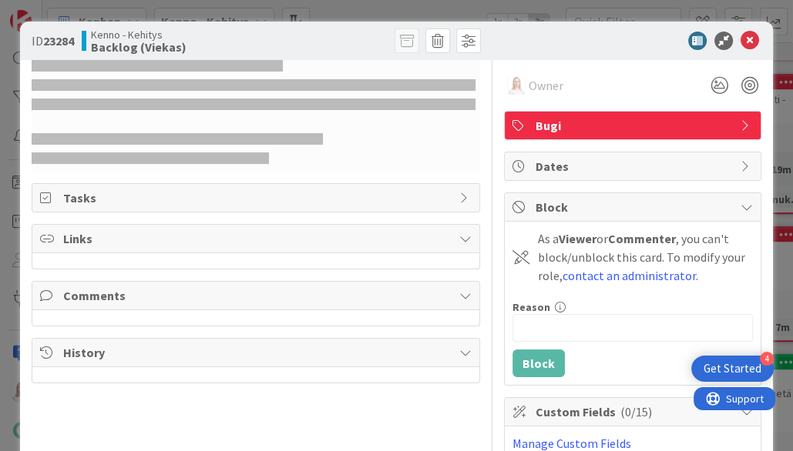
click at [537, 82] on span "Owner" at bounding box center [546, 85] width 35 height 18
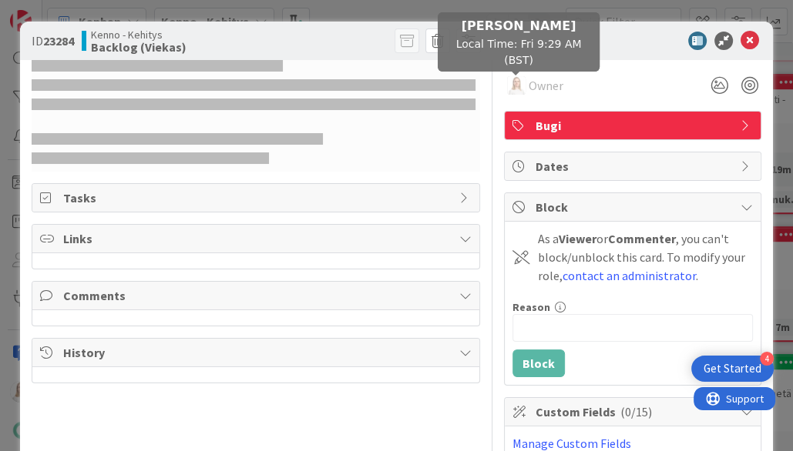
click at [518, 85] on img at bounding box center [516, 85] width 18 height 18
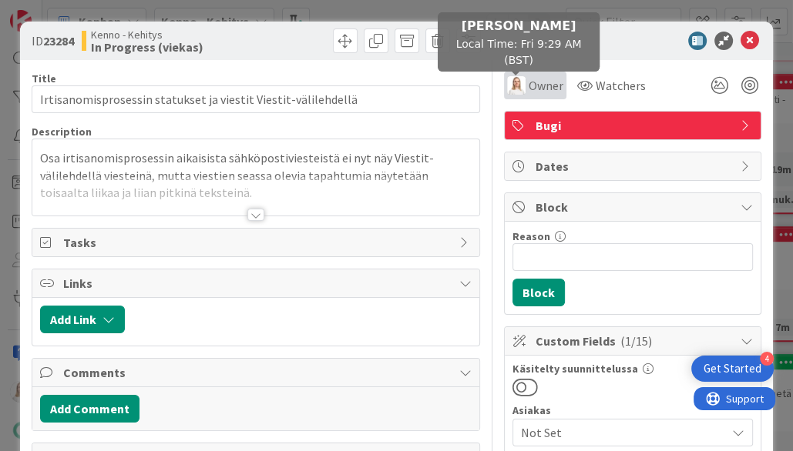
click at [527, 85] on div "Owner" at bounding box center [535, 85] width 56 height 18
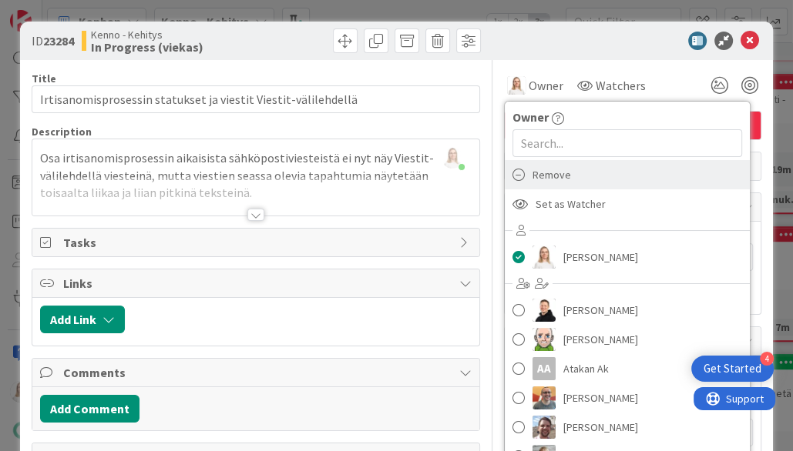
click at [542, 174] on span "Remove" at bounding box center [551, 174] width 39 height 23
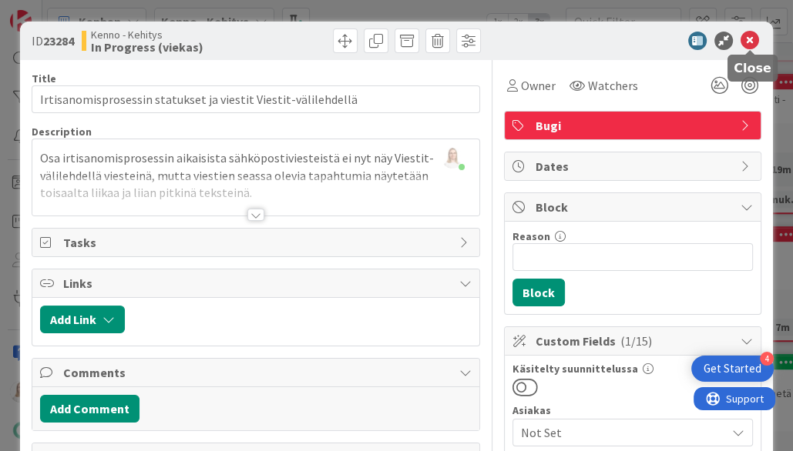
click at [751, 40] on icon at bounding box center [749, 41] width 18 height 18
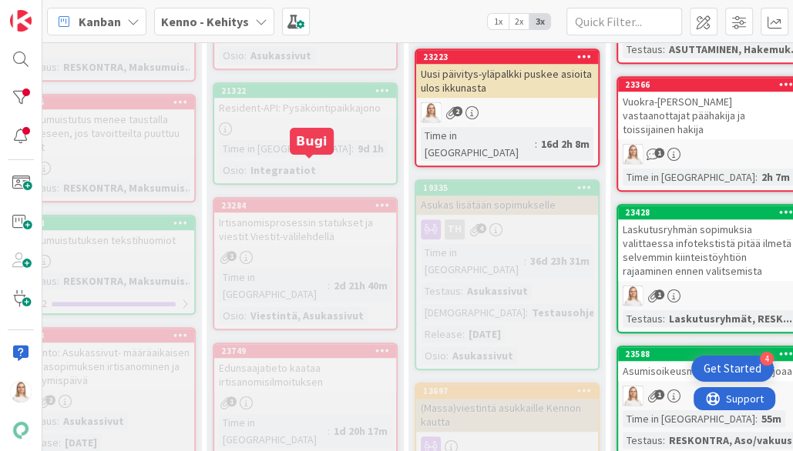
click at [313, 200] on div "23284" at bounding box center [308, 205] width 175 height 11
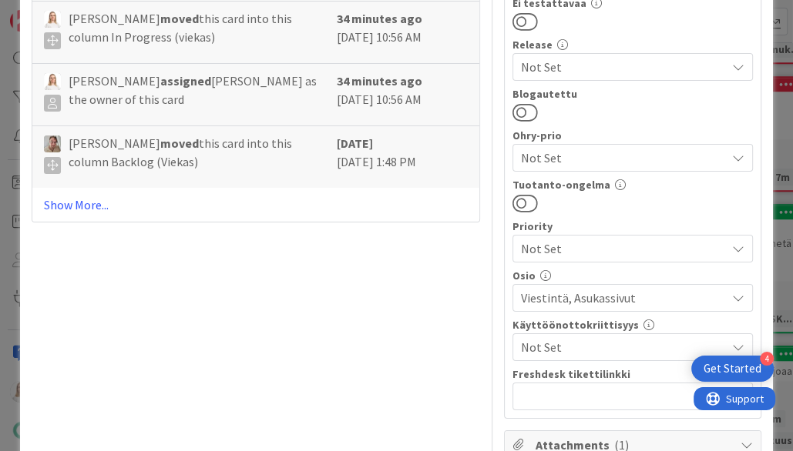
scroll to position [700, 0]
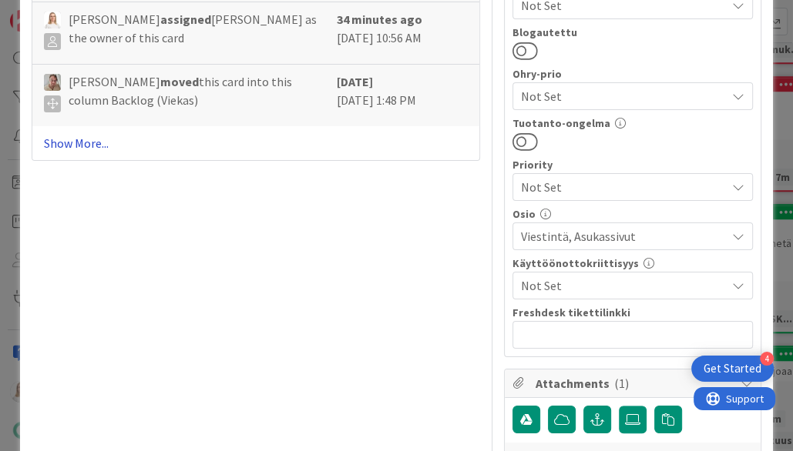
click at [74, 153] on link "Show More..." at bounding box center [256, 143] width 425 height 18
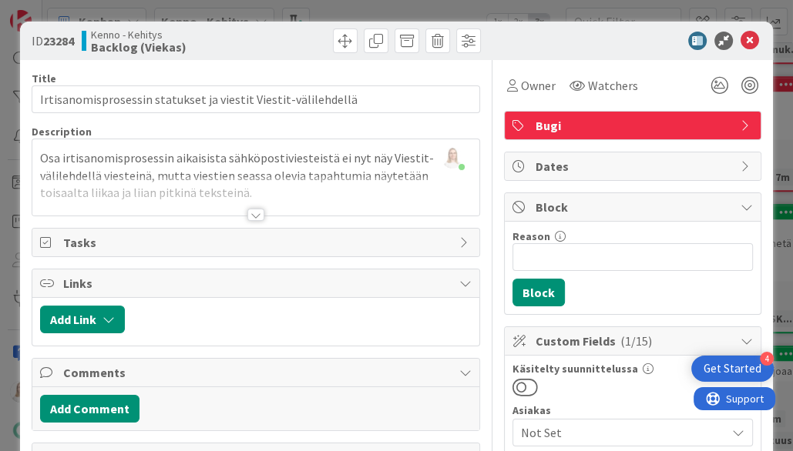
scroll to position [0, 0]
click at [752, 39] on icon at bounding box center [749, 41] width 18 height 18
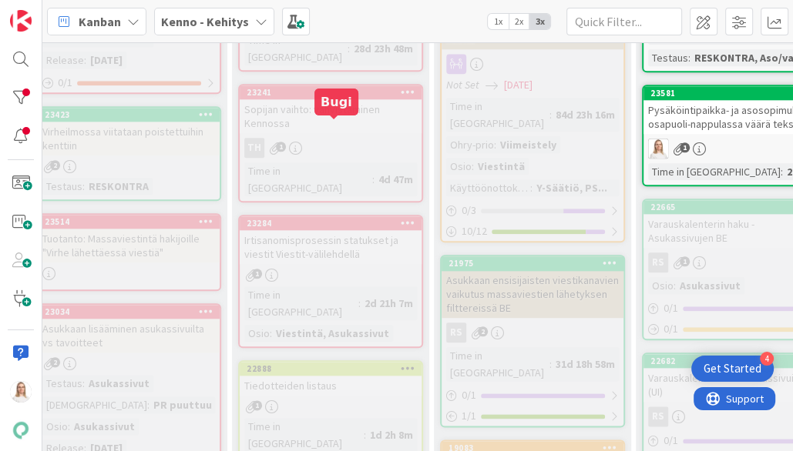
scroll to position [1168, 269]
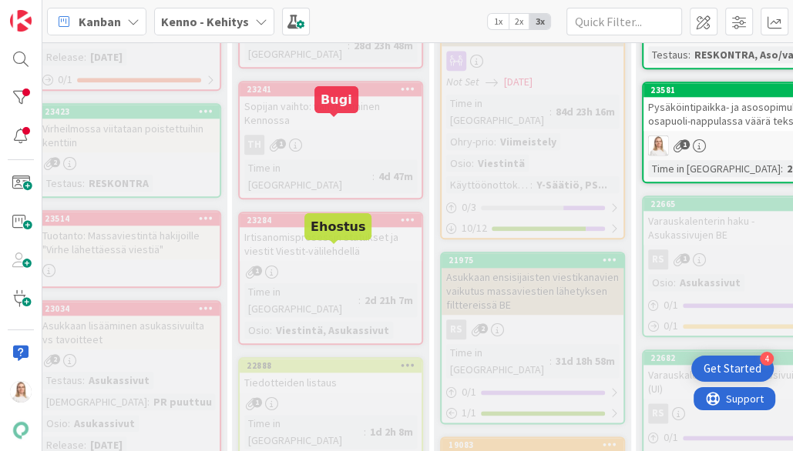
click at [333, 361] on div "22888" at bounding box center [334, 366] width 175 height 11
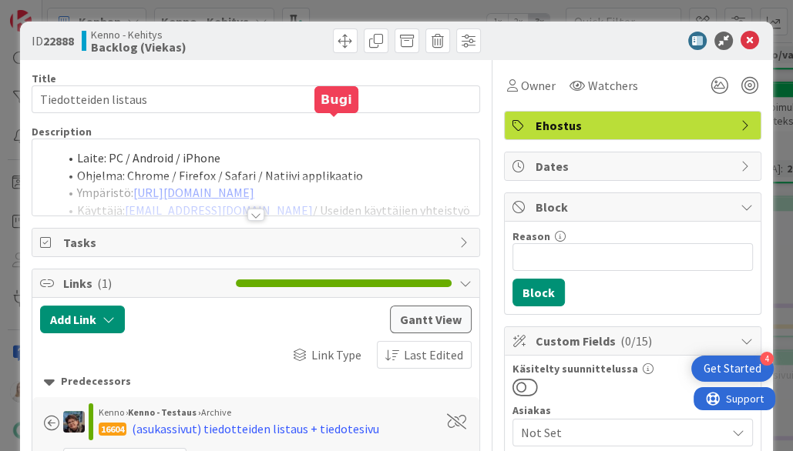
click at [253, 211] on div at bounding box center [255, 215] width 17 height 12
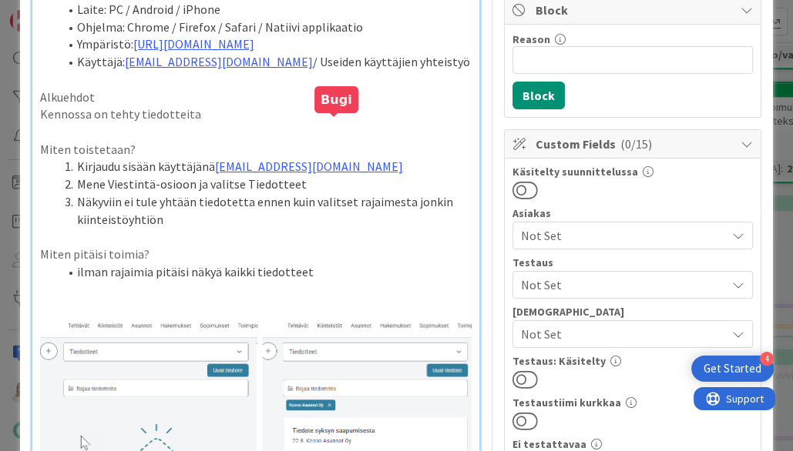
scroll to position [86, 0]
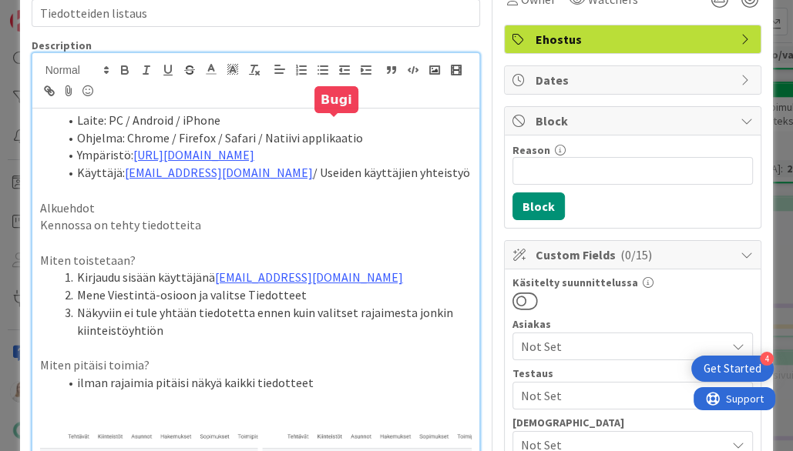
click at [271, 206] on p "Alkuehdot" at bounding box center [256, 209] width 432 height 18
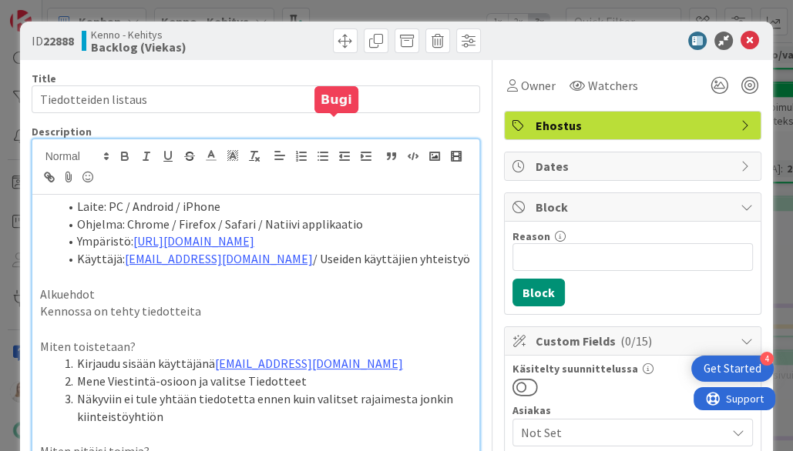
scroll to position [0, 0]
click at [528, 86] on span "Owner" at bounding box center [538, 85] width 35 height 18
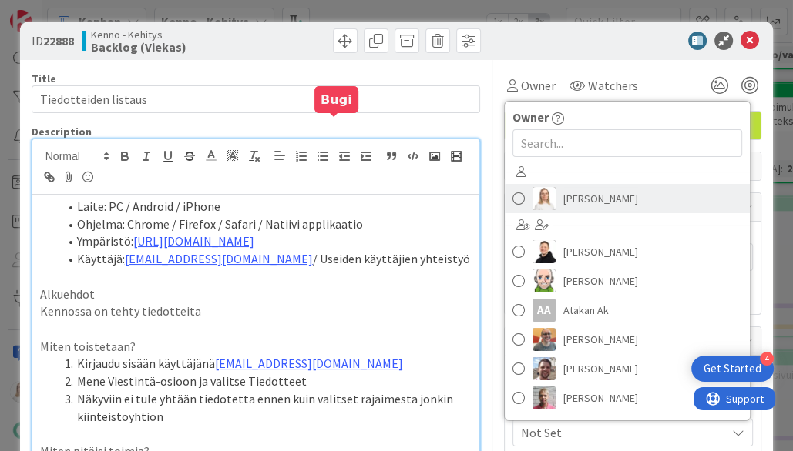
click at [563, 200] on span "[PERSON_NAME]" at bounding box center [600, 198] width 75 height 23
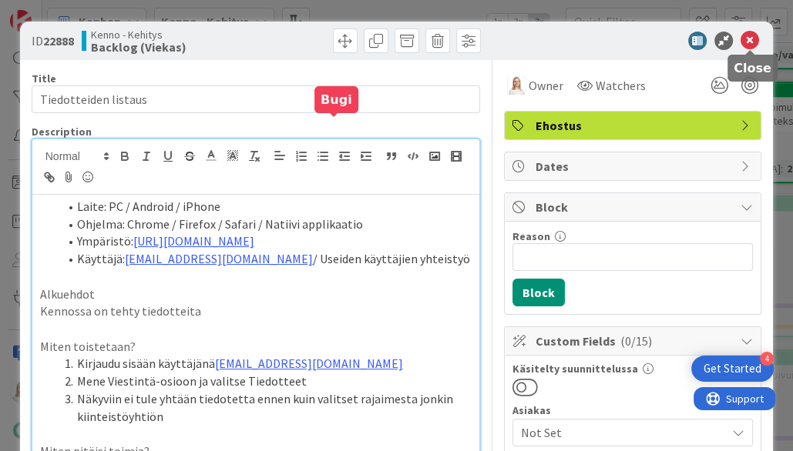
click at [747, 41] on icon at bounding box center [749, 41] width 18 height 18
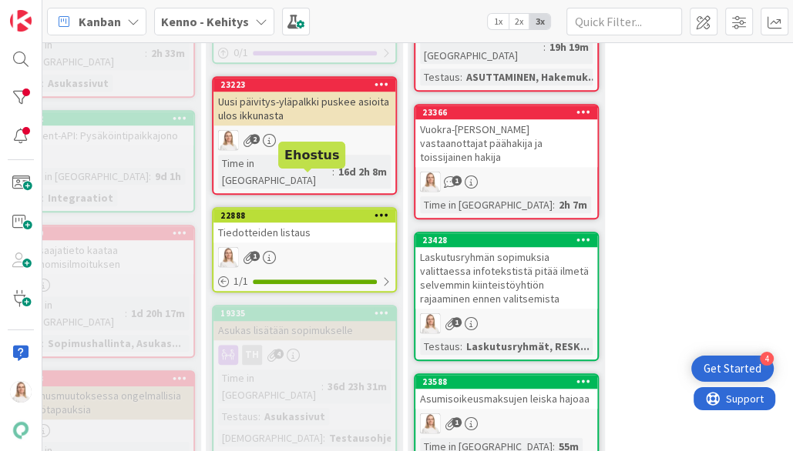
scroll to position [750, 497]
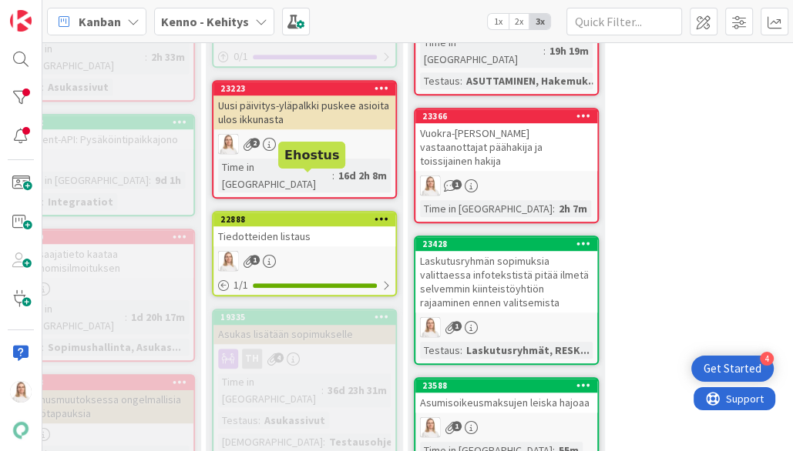
click at [314, 214] on div "22888" at bounding box center [307, 219] width 175 height 11
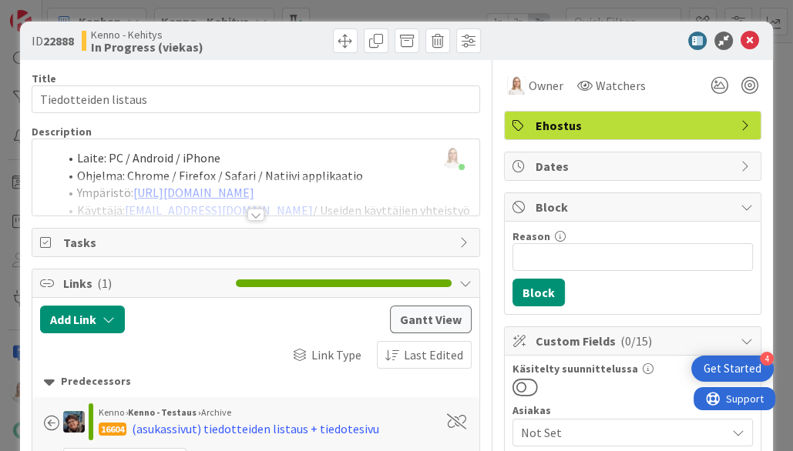
click at [256, 212] on div at bounding box center [255, 215] width 17 height 12
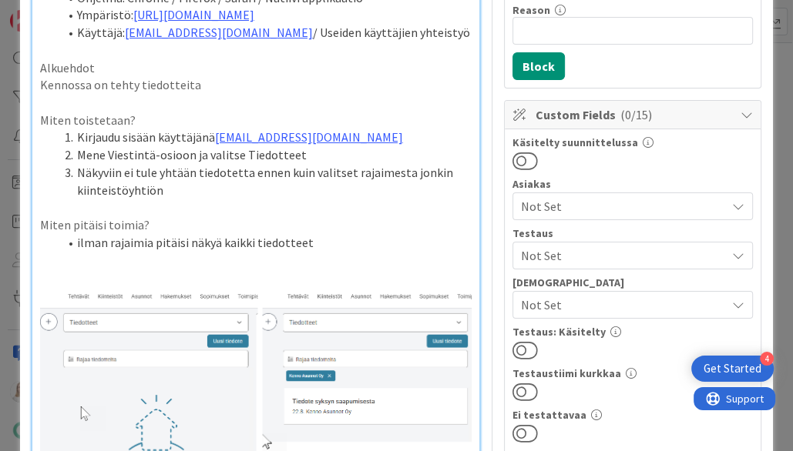
scroll to position [272, 0]
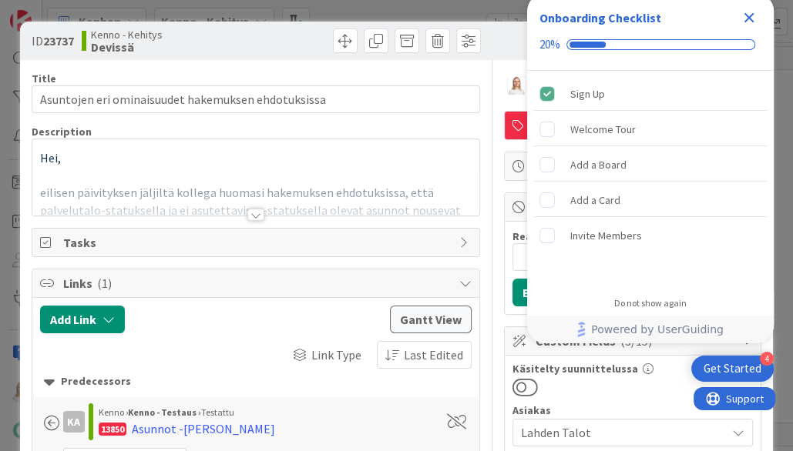
click at [752, 15] on icon "Close Checklist" at bounding box center [749, 17] width 18 height 18
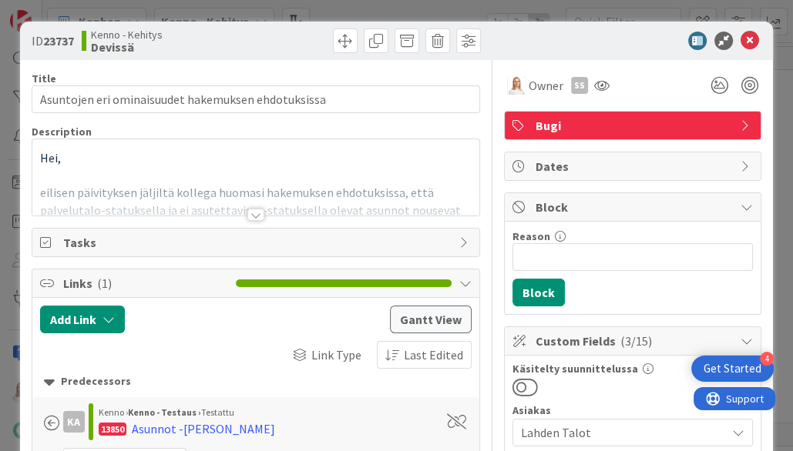
click at [257, 213] on div at bounding box center [255, 215] width 17 height 12
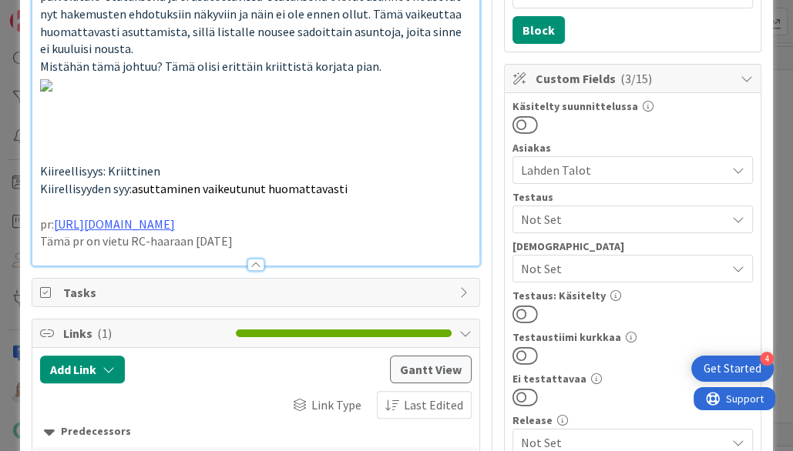
scroll to position [188, 0]
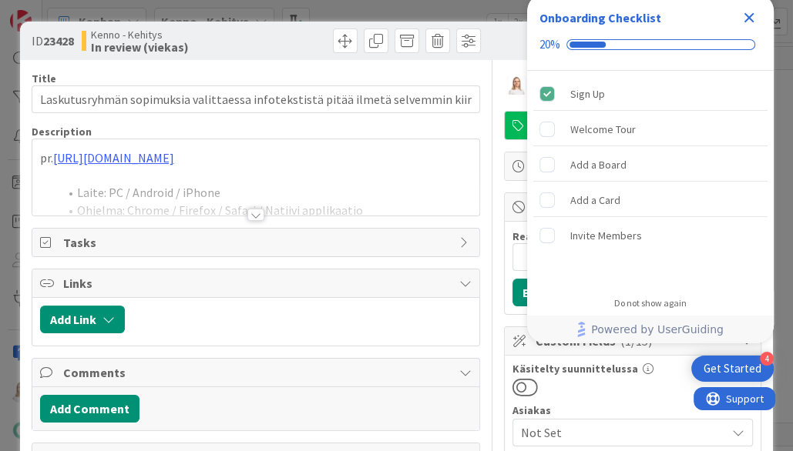
click at [746, 16] on icon "Close Checklist" at bounding box center [749, 18] width 10 height 10
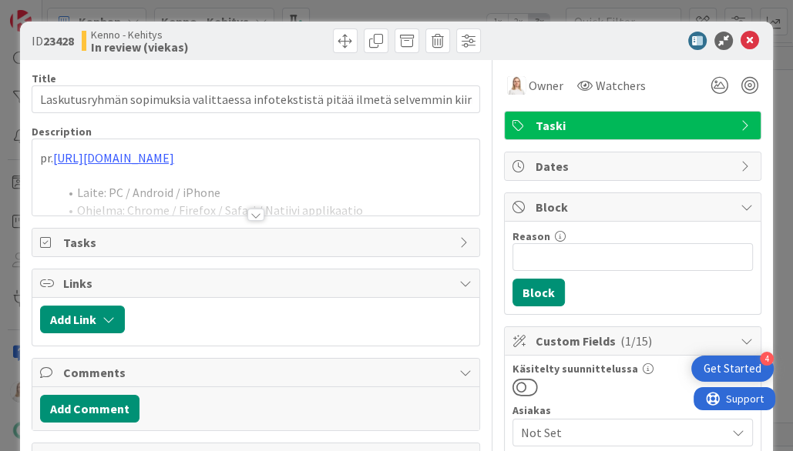
click at [259, 213] on div at bounding box center [255, 215] width 17 height 12
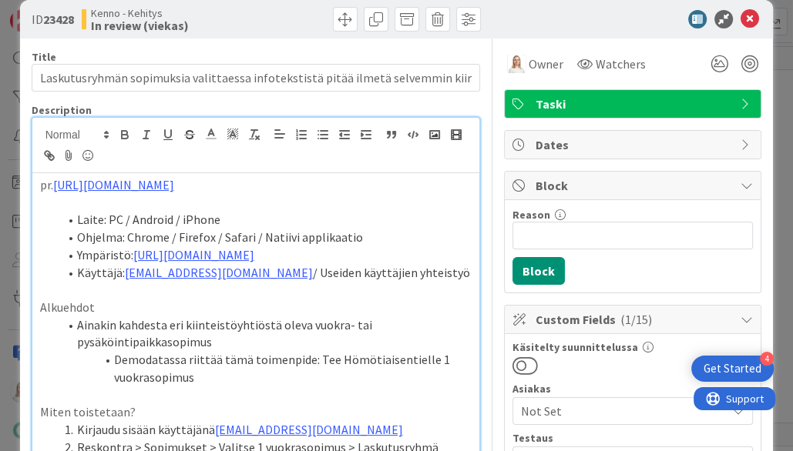
scroll to position [9, 0]
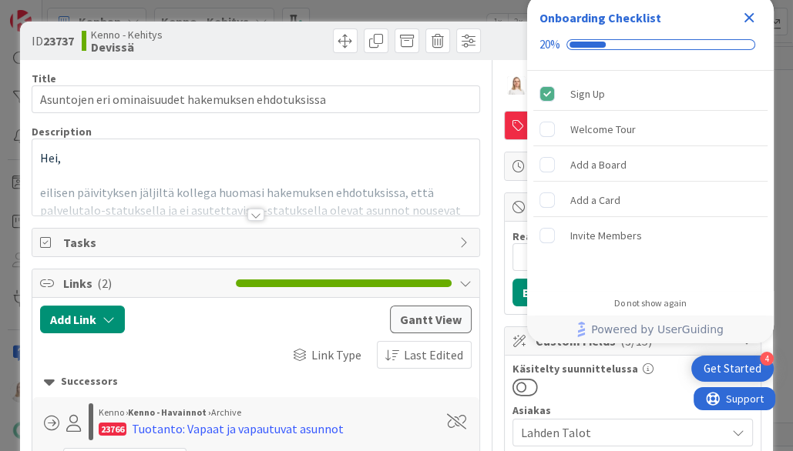
click at [748, 15] on icon "Close Checklist" at bounding box center [749, 17] width 18 height 18
click at [753, 15] on icon "Close Checklist" at bounding box center [749, 17] width 18 height 18
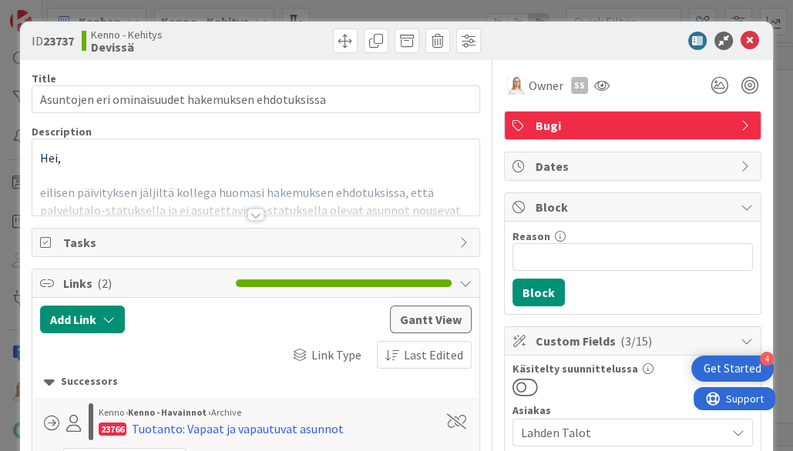
click at [253, 215] on div at bounding box center [255, 215] width 17 height 12
